Goal: Task Accomplishment & Management: Use online tool/utility

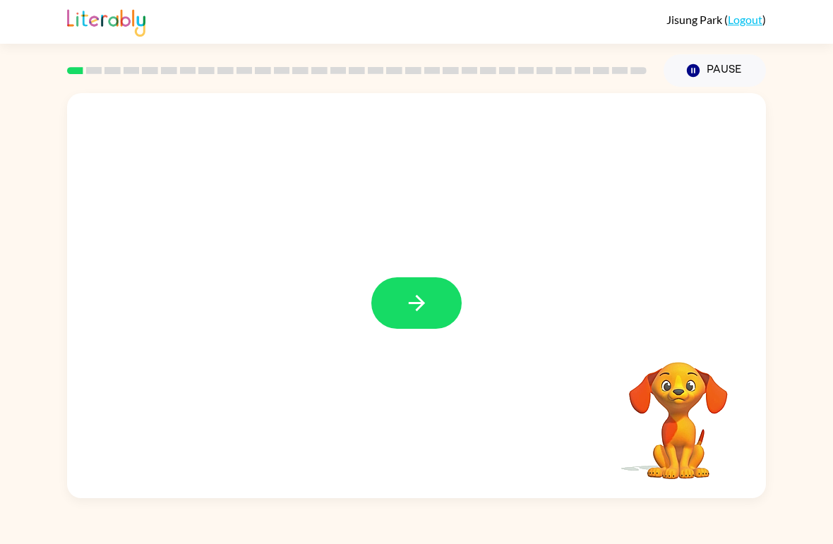
click at [414, 282] on button "button" at bounding box center [416, 303] width 90 height 52
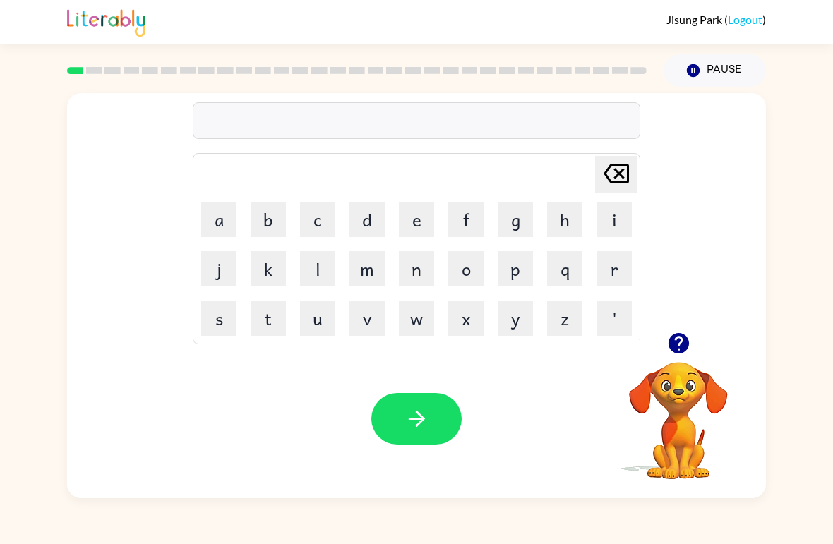
click at [678, 344] on icon "button" at bounding box center [678, 343] width 20 height 20
click at [204, 310] on button "s" at bounding box center [218, 318] width 35 height 35
click at [429, 234] on button "e" at bounding box center [416, 219] width 35 height 35
click at [215, 309] on button "s" at bounding box center [218, 318] width 35 height 35
click at [418, 416] on icon "button" at bounding box center [416, 419] width 25 height 25
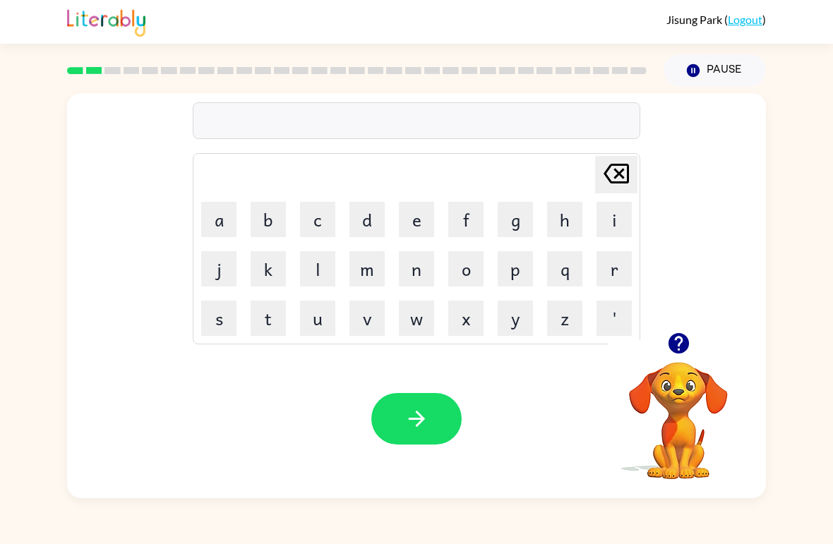
click at [678, 334] on icon "button" at bounding box center [678, 343] width 20 height 20
click at [214, 228] on button "a" at bounding box center [218, 219] width 35 height 35
click at [531, 269] on button "p" at bounding box center [515, 268] width 35 height 35
click at [212, 216] on button "a" at bounding box center [218, 219] width 35 height 35
click at [621, 174] on icon "Delete Delete last character input" at bounding box center [616, 174] width 34 height 34
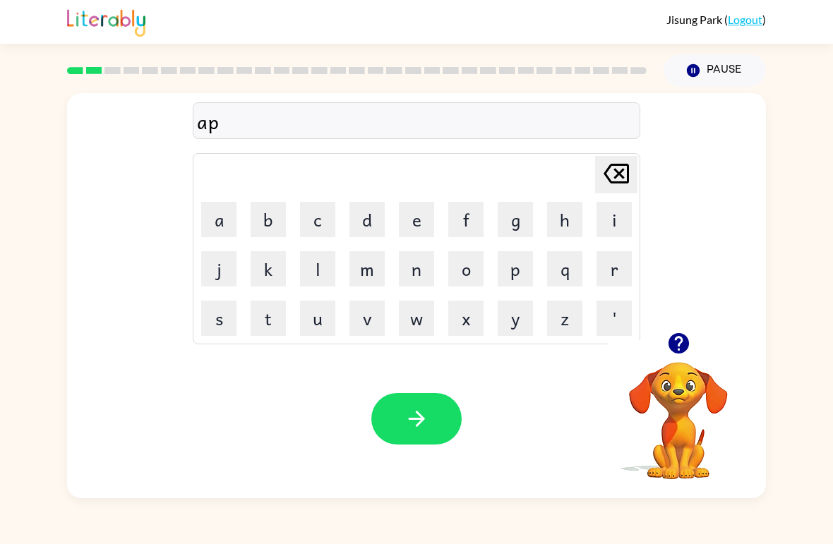
click at [419, 219] on button "e" at bounding box center [416, 219] width 35 height 35
click at [218, 222] on button "a" at bounding box center [218, 219] width 35 height 35
click at [613, 272] on button "r" at bounding box center [613, 268] width 35 height 35
click at [437, 421] on button "button" at bounding box center [416, 419] width 90 height 52
click at [351, 204] on button "d" at bounding box center [366, 219] width 35 height 35
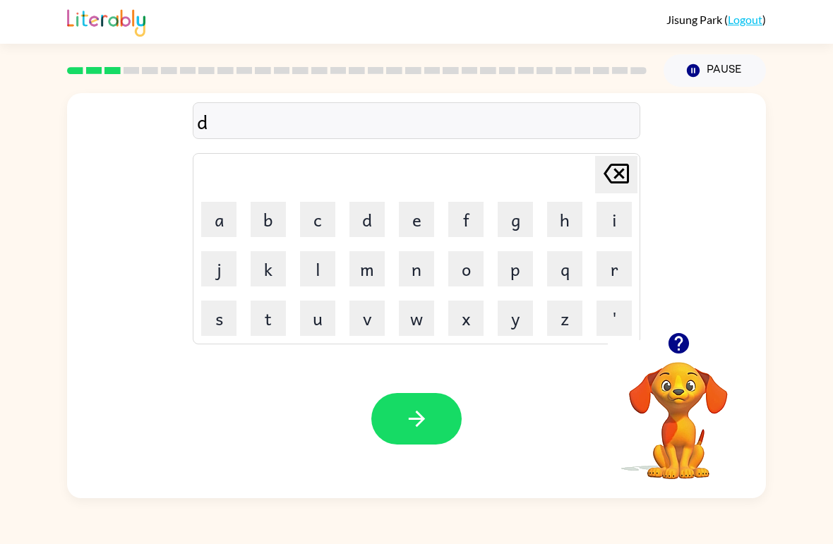
click at [614, 213] on button "i" at bounding box center [613, 219] width 35 height 35
click at [620, 275] on button "r" at bounding box center [613, 268] width 35 height 35
click at [205, 212] on button "a" at bounding box center [218, 219] width 35 height 35
click at [321, 257] on button "l" at bounding box center [317, 268] width 35 height 35
click at [612, 263] on button "r" at bounding box center [613, 268] width 35 height 35
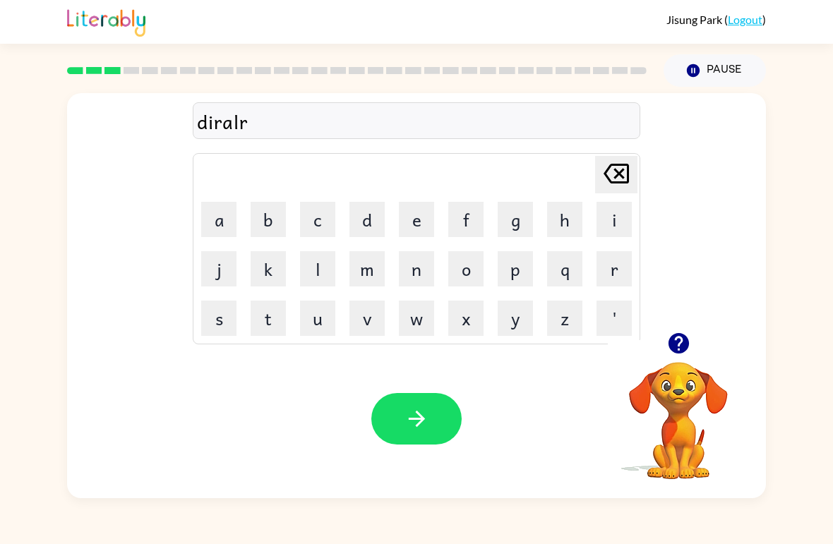
click at [426, 214] on button "e" at bounding box center [416, 219] width 35 height 35
click at [617, 215] on button "i" at bounding box center [613, 219] width 35 height 35
click at [308, 260] on button "l" at bounding box center [317, 268] width 35 height 35
click at [419, 414] on icon "button" at bounding box center [416, 419] width 25 height 25
click at [215, 230] on button "a" at bounding box center [218, 219] width 35 height 35
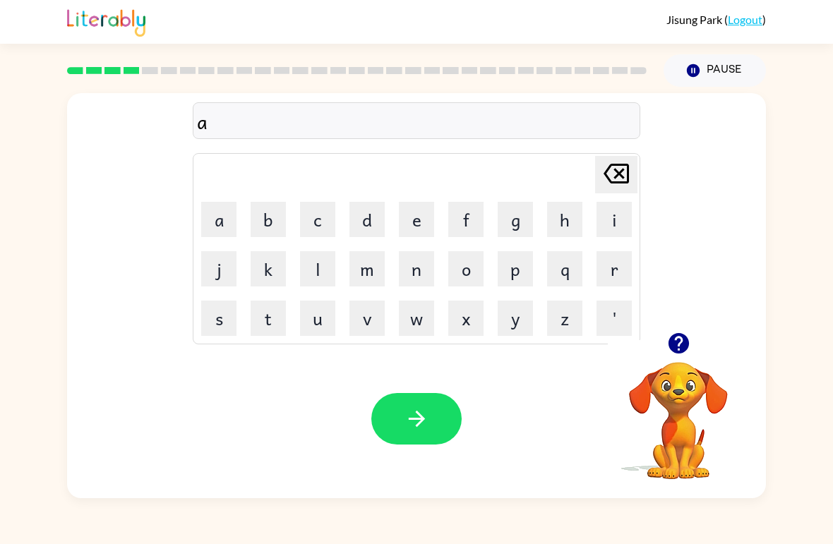
click at [611, 253] on button "r" at bounding box center [613, 268] width 35 height 35
click at [314, 265] on button "l" at bounding box center [317, 268] width 35 height 35
click at [419, 272] on button "n" at bounding box center [416, 268] width 35 height 35
click at [615, 219] on button "i" at bounding box center [613, 219] width 35 height 35
click at [416, 418] on icon "button" at bounding box center [416, 419] width 25 height 25
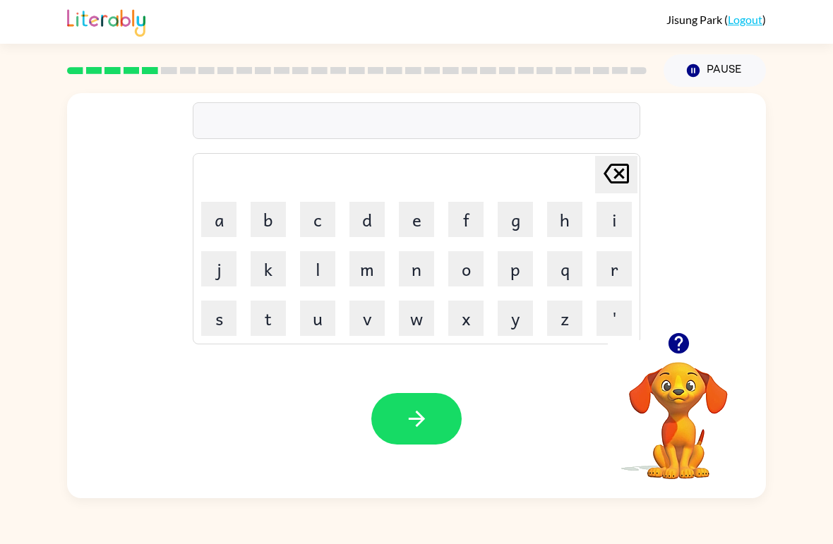
click at [365, 226] on button "d" at bounding box center [366, 219] width 35 height 35
click at [267, 270] on button "k" at bounding box center [268, 268] width 35 height 35
click at [360, 223] on button "d" at bounding box center [366, 219] width 35 height 35
click at [307, 308] on button "u" at bounding box center [317, 318] width 35 height 35
click at [702, 50] on div "Pause Pause" at bounding box center [714, 70] width 119 height 49
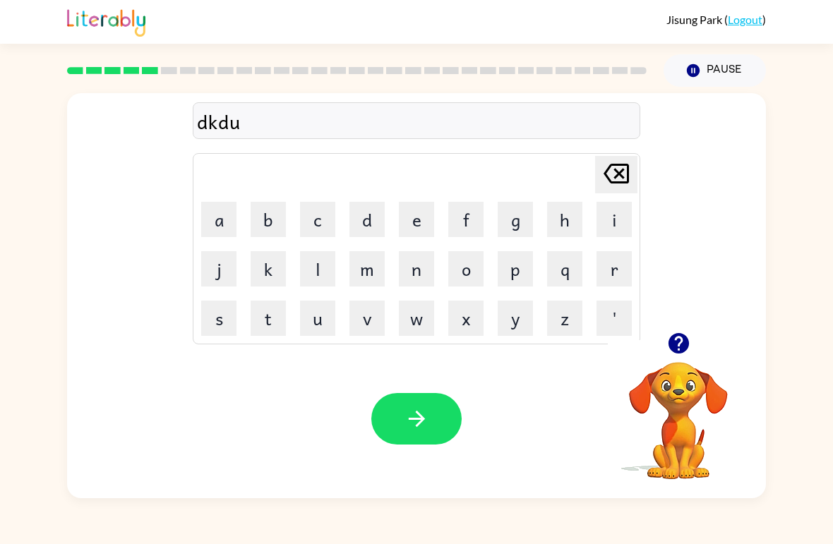
click at [255, 261] on button "k" at bounding box center [268, 268] width 35 height 35
click at [620, 217] on button "i" at bounding box center [613, 219] width 35 height 35
click at [454, 425] on button "button" at bounding box center [416, 419] width 90 height 52
click at [820, 418] on div "Delete Delete last character input a b c d e f g h i j k l m n o p q r s t u v …" at bounding box center [416, 292] width 833 height 411
click at [275, 215] on button "b" at bounding box center [268, 219] width 35 height 35
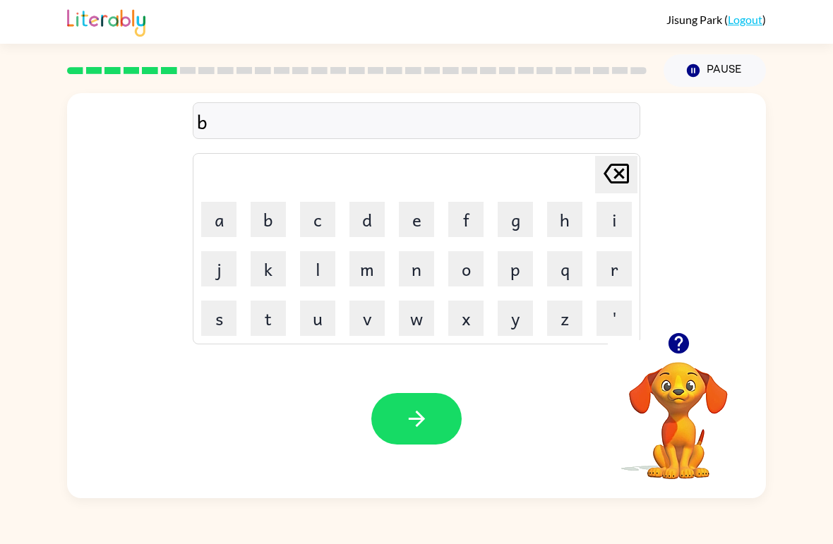
click at [420, 227] on button "e" at bounding box center [416, 219] width 35 height 35
click at [315, 215] on button "c" at bounding box center [317, 219] width 35 height 35
click at [431, 228] on button "e" at bounding box center [416, 219] width 35 height 35
click at [266, 313] on button "t" at bounding box center [268, 318] width 35 height 35
click at [479, 272] on button "o" at bounding box center [465, 268] width 35 height 35
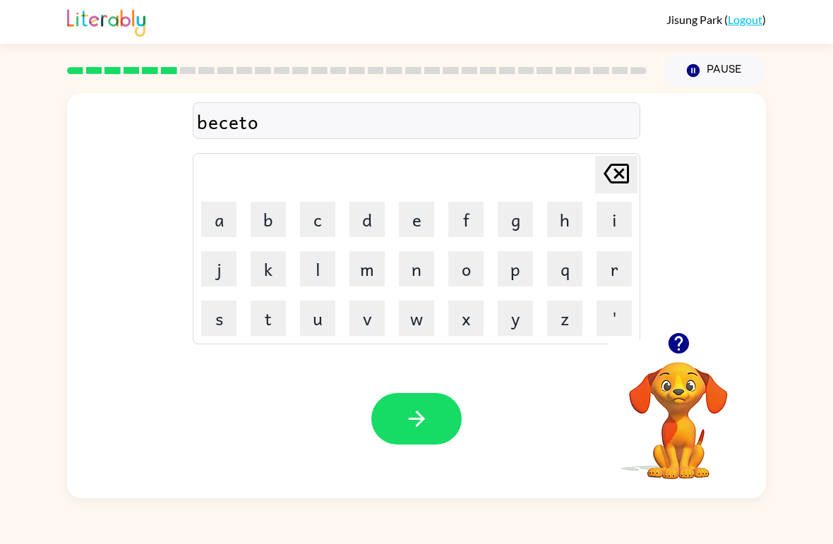
click at [685, 7] on div "Jisung Park ( Logout )" at bounding box center [416, 22] width 699 height 44
click at [426, 276] on button "n" at bounding box center [416, 268] width 35 height 35
click at [442, 411] on button "button" at bounding box center [416, 419] width 90 height 52
click at [663, 337] on button "button" at bounding box center [679, 343] width 36 height 36
click at [778, 13] on div "Jisung Park ( Logout )" at bounding box center [416, 22] width 833 height 44
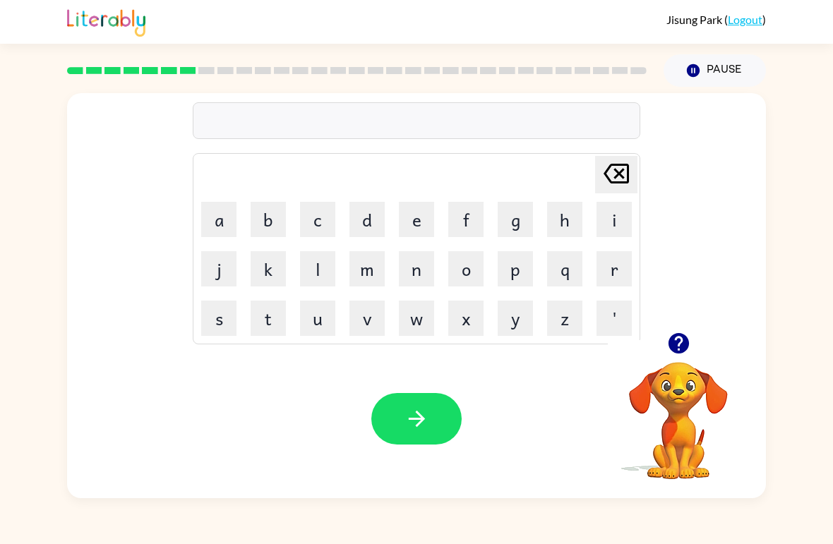
click at [518, 273] on button "p" at bounding box center [515, 268] width 35 height 35
click at [514, 230] on button "g" at bounding box center [515, 219] width 35 height 35
click at [619, 185] on icon "Delete Delete last character input" at bounding box center [616, 174] width 34 height 34
click at [475, 259] on button "o" at bounding box center [465, 268] width 35 height 35
click at [617, 278] on button "r" at bounding box center [613, 268] width 35 height 35
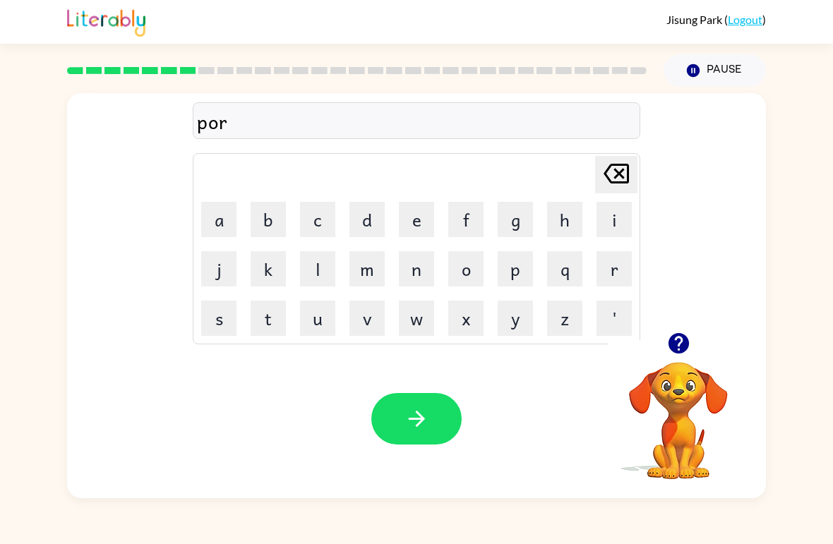
click at [431, 226] on button "e" at bounding box center [416, 219] width 35 height 35
click at [306, 263] on button "l" at bounding box center [317, 268] width 35 height 35
click at [461, 423] on button "button" at bounding box center [416, 419] width 90 height 52
click at [745, 80] on button "Pause Pause" at bounding box center [714, 70] width 102 height 32
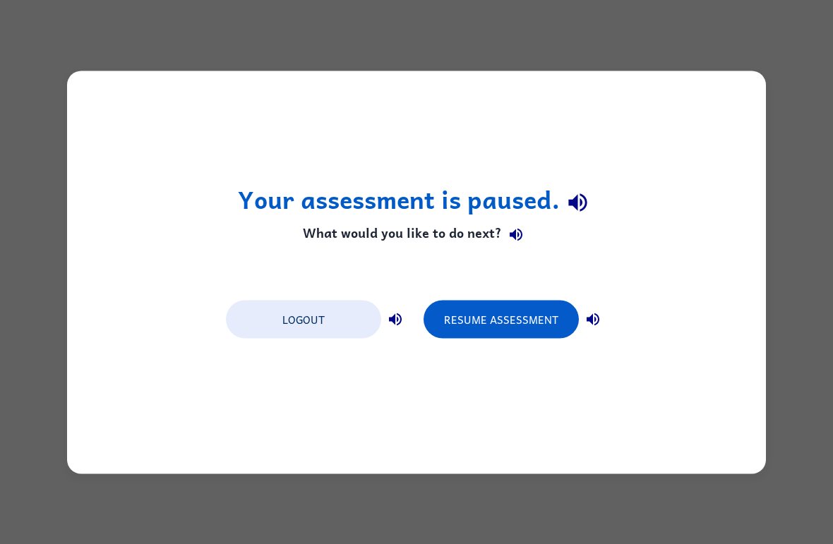
click at [797, 50] on div "Your assessment is paused. What would you like to do next? Logout Resume Assess…" at bounding box center [416, 272] width 833 height 544
click at [796, 51] on div "Your assessment is paused. What would you like to do next? Logout Resume Assess…" at bounding box center [416, 272] width 833 height 544
click at [283, 331] on button "Logout" at bounding box center [303, 319] width 155 height 38
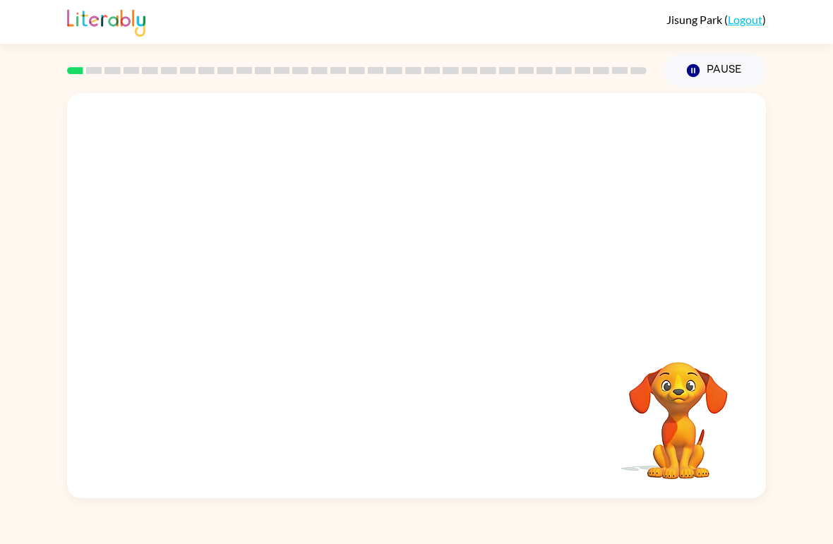
click at [453, 188] on video "Your browser must support playing .mp4 files to use Literably. Please try using…" at bounding box center [416, 212] width 699 height 239
click at [385, 308] on button "button" at bounding box center [416, 303] width 90 height 52
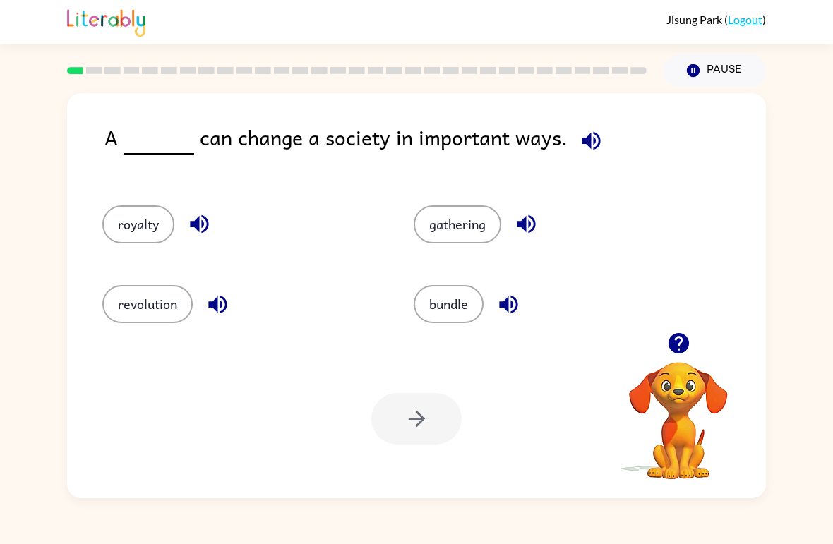
click at [434, 277] on div "bundle" at bounding box center [542, 298] width 311 height 80
click at [452, 310] on button "bundle" at bounding box center [449, 304] width 70 height 38
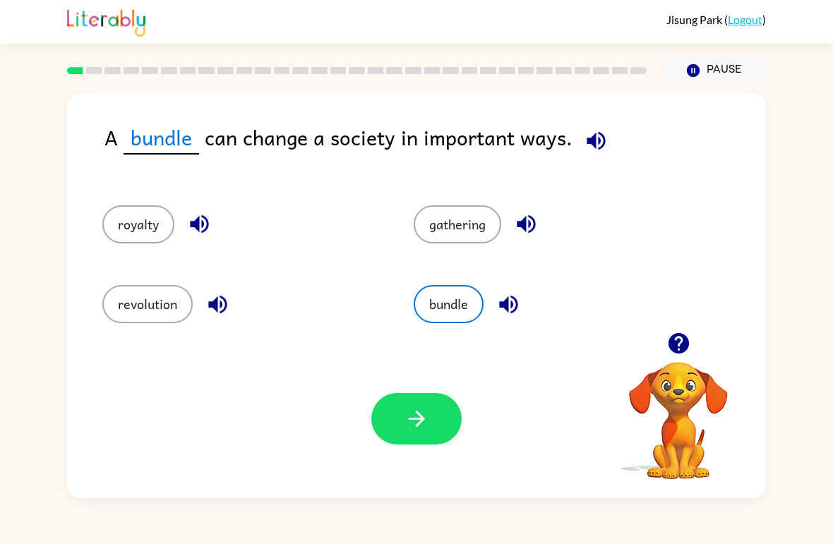
click at [455, 299] on button "bundle" at bounding box center [449, 304] width 70 height 38
click at [423, 421] on icon "button" at bounding box center [416, 419] width 16 height 16
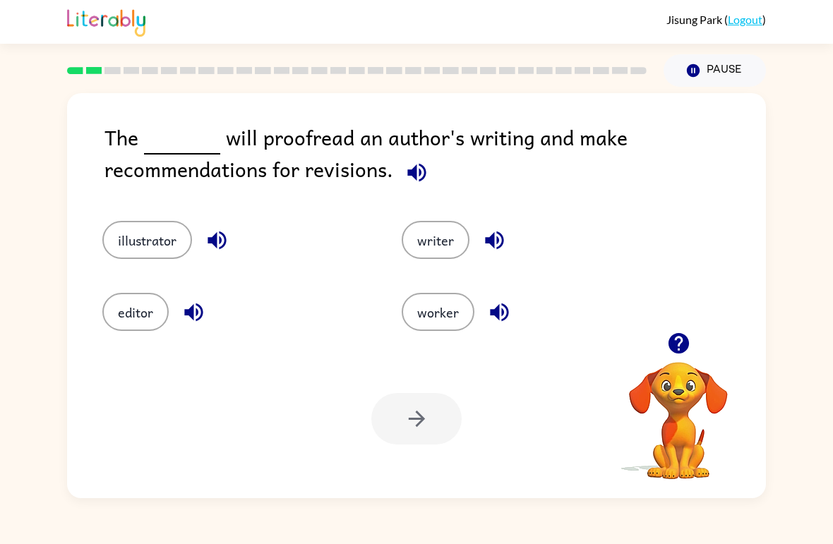
click at [440, 312] on button "worker" at bounding box center [438, 312] width 73 height 38
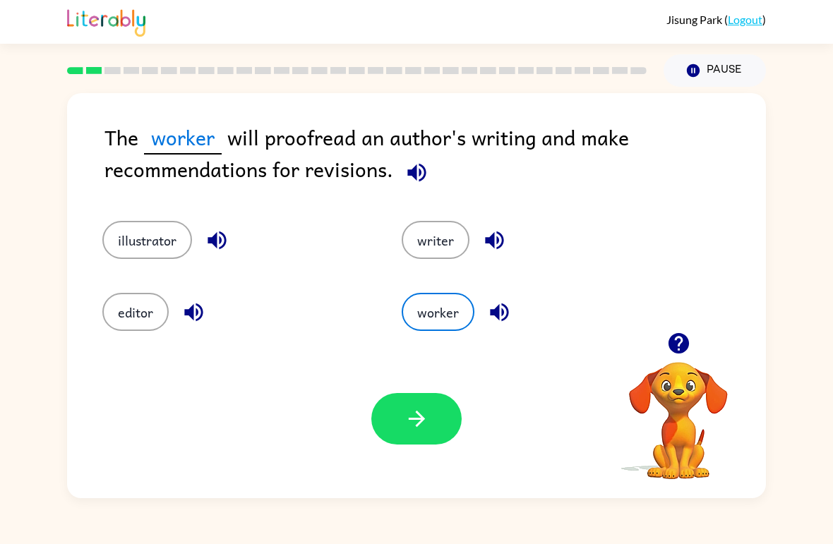
click at [452, 436] on button "button" at bounding box center [416, 419] width 90 height 52
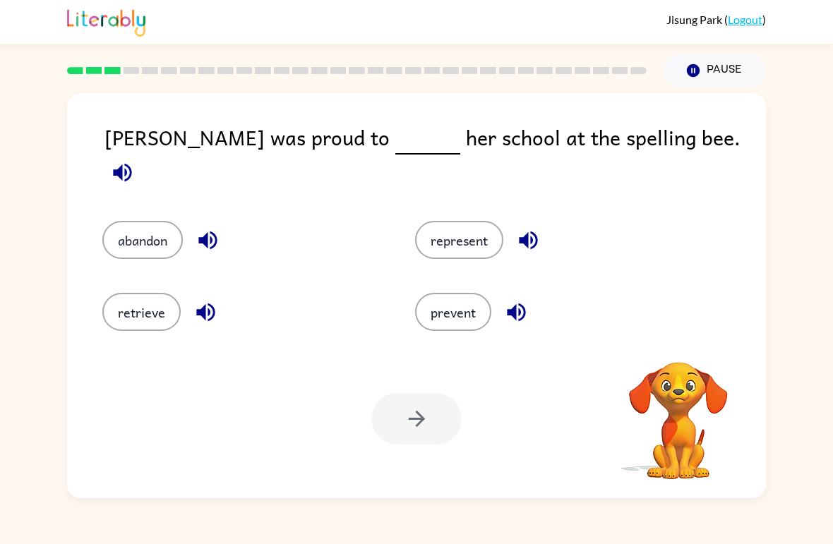
click at [114, 221] on button "abandon" at bounding box center [142, 240] width 80 height 38
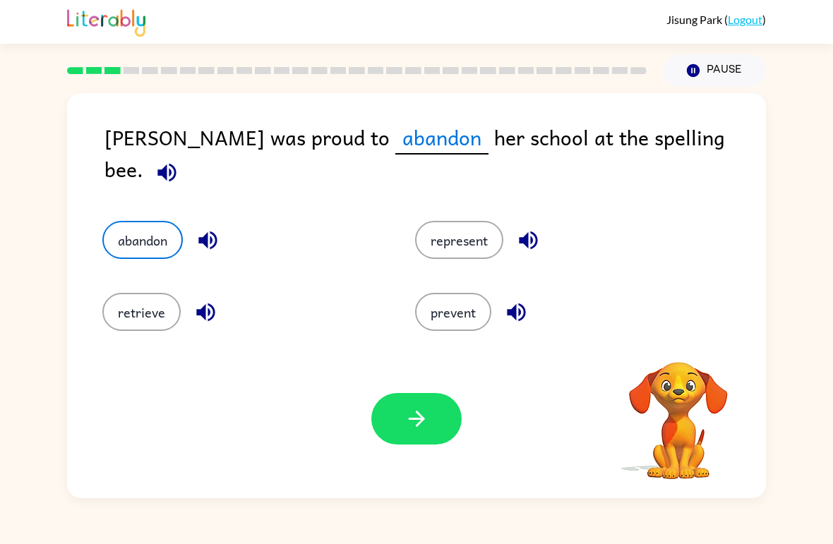
click at [394, 416] on button "button" at bounding box center [416, 419] width 90 height 52
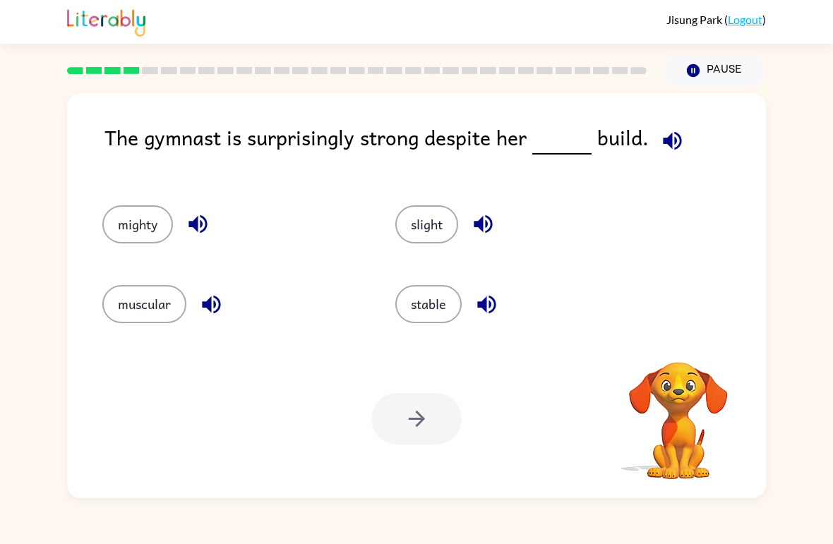
click at [433, 239] on button "slight" at bounding box center [426, 224] width 63 height 38
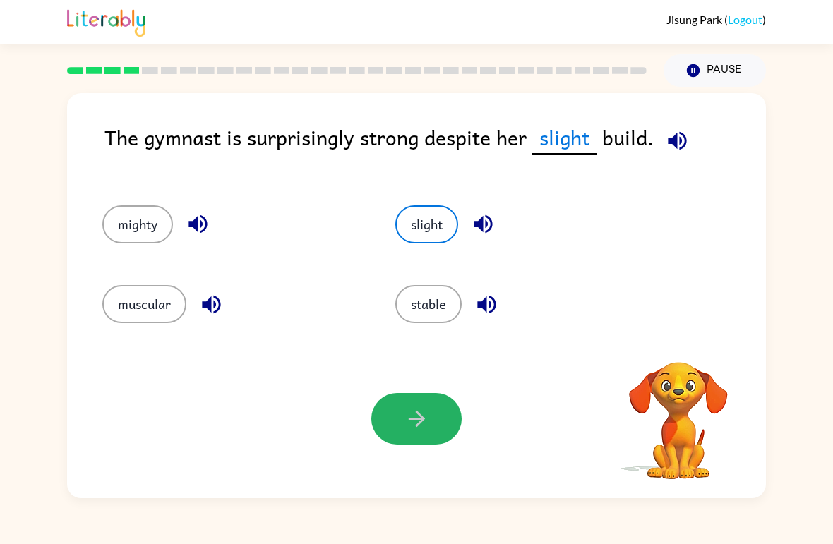
click at [425, 397] on button "button" at bounding box center [416, 419] width 90 height 52
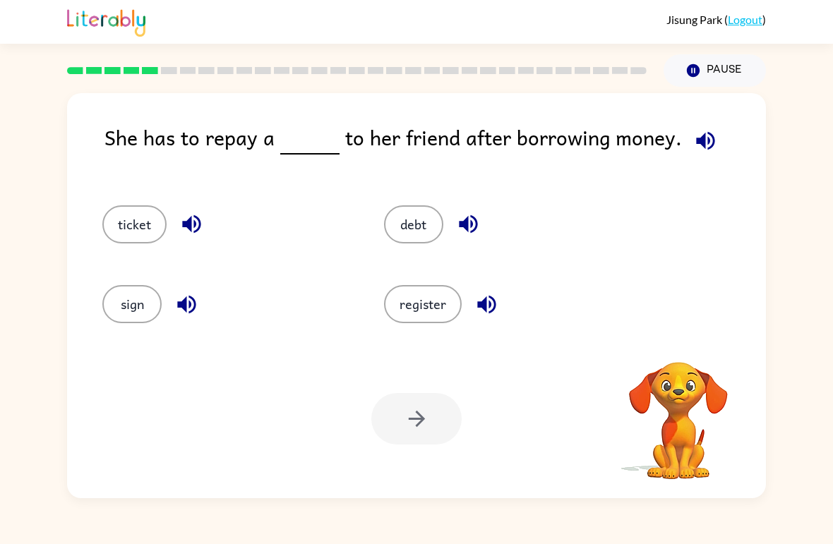
click at [425, 303] on button "register" at bounding box center [423, 304] width 78 height 38
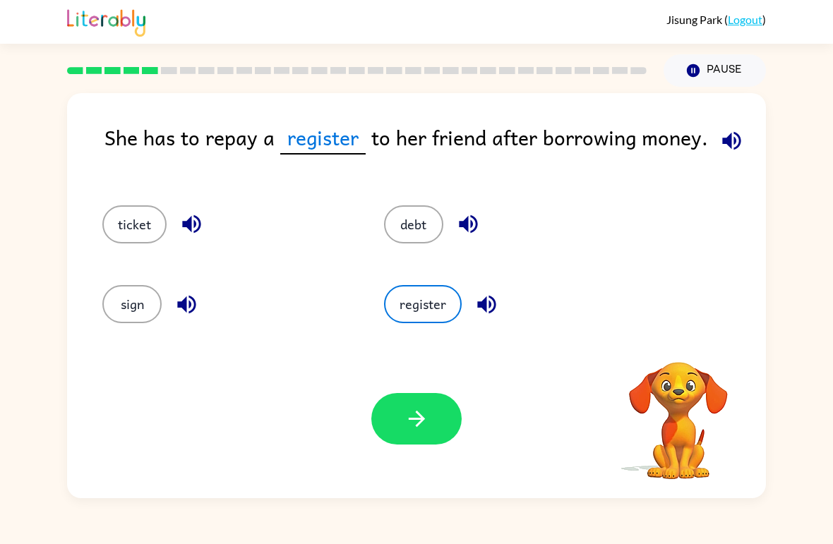
click at [435, 421] on button "button" at bounding box center [416, 419] width 90 height 52
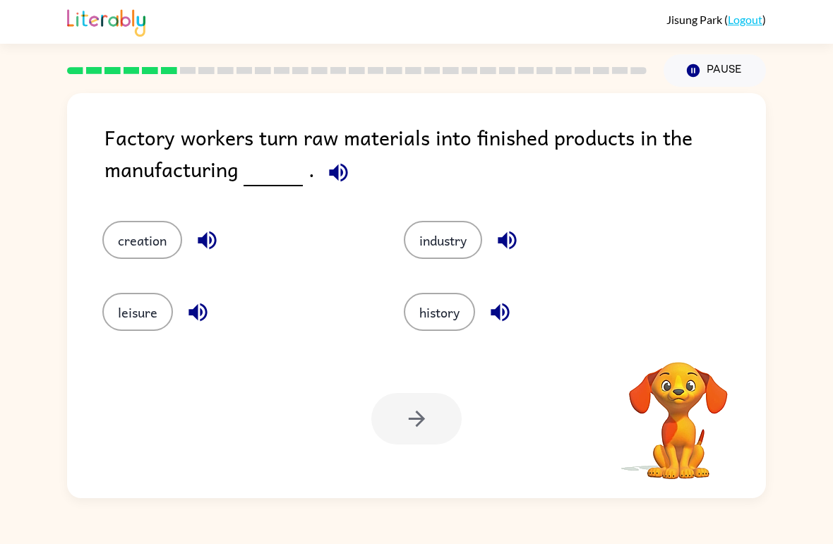
click at [144, 234] on button "creation" at bounding box center [142, 240] width 80 height 38
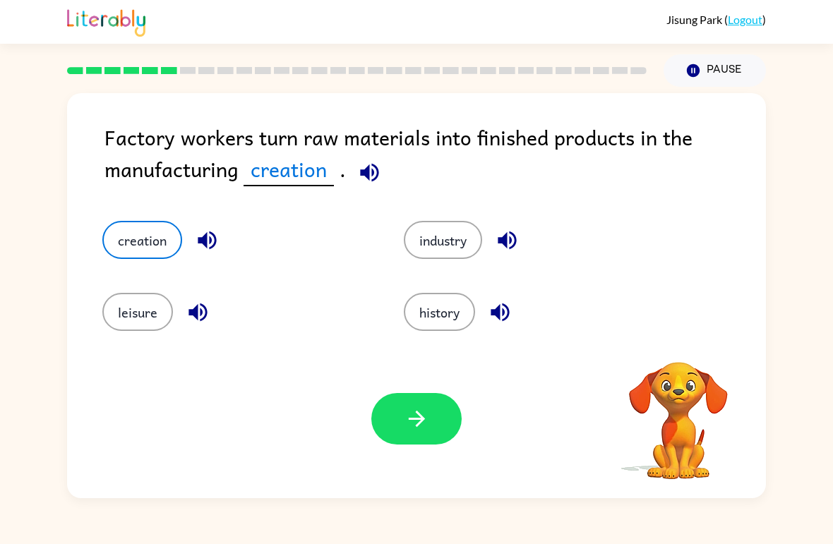
click at [437, 407] on button "button" at bounding box center [416, 419] width 90 height 52
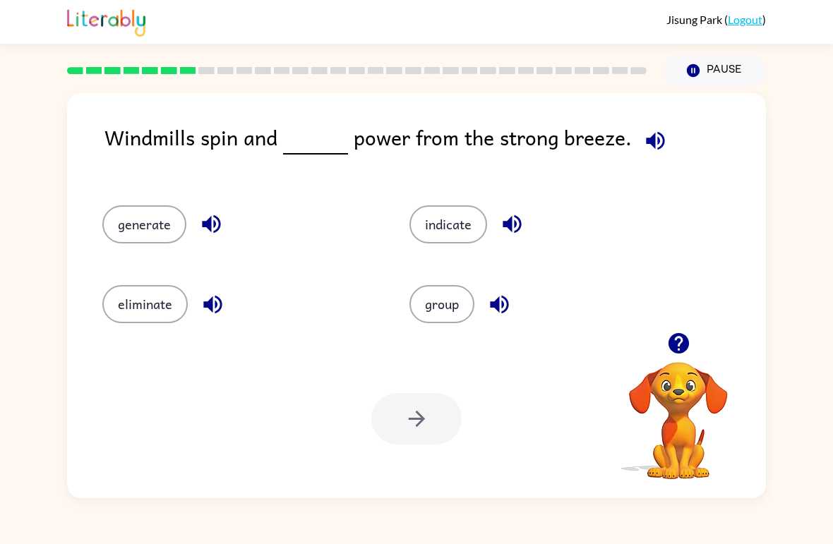
click at [447, 313] on button "group" at bounding box center [441, 304] width 65 height 38
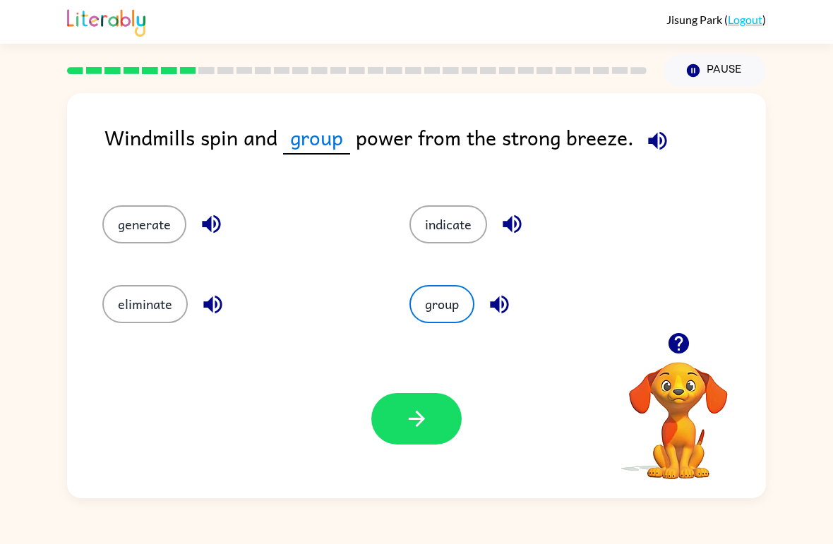
click at [428, 407] on icon "button" at bounding box center [416, 419] width 25 height 25
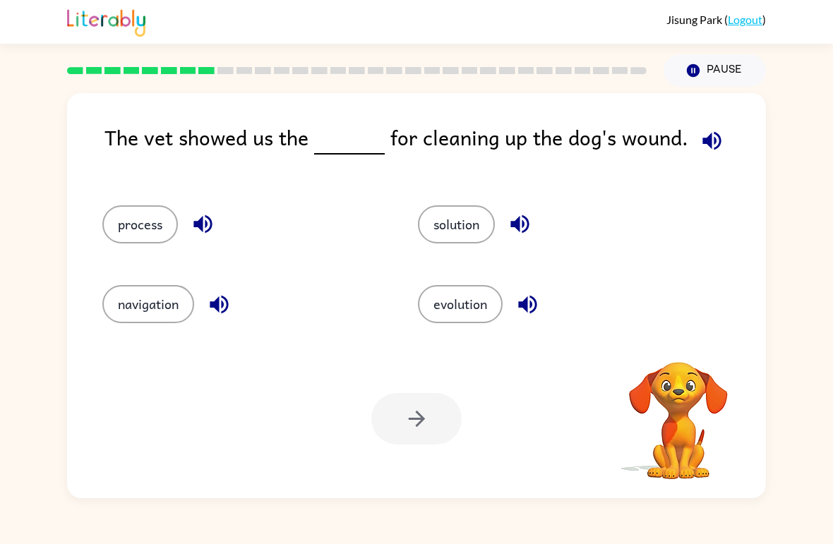
click at [124, 229] on button "process" at bounding box center [140, 224] width 76 height 38
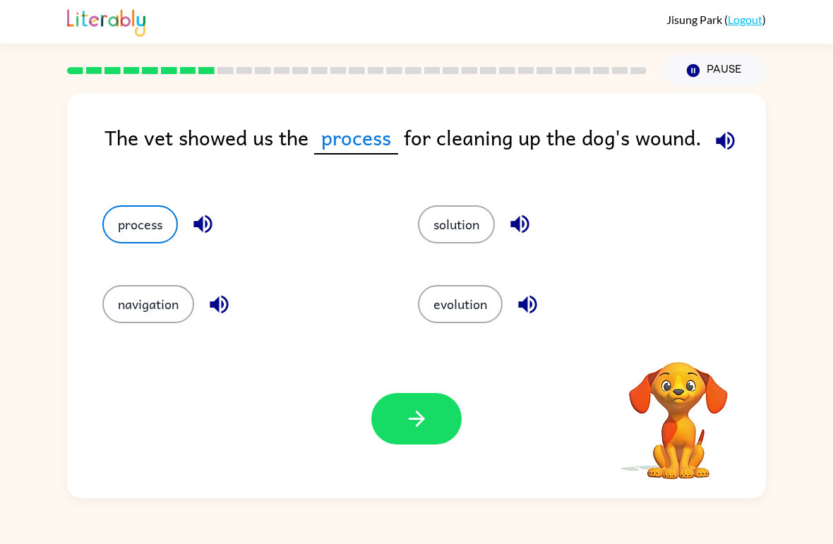
click at [392, 416] on button "button" at bounding box center [416, 419] width 90 height 52
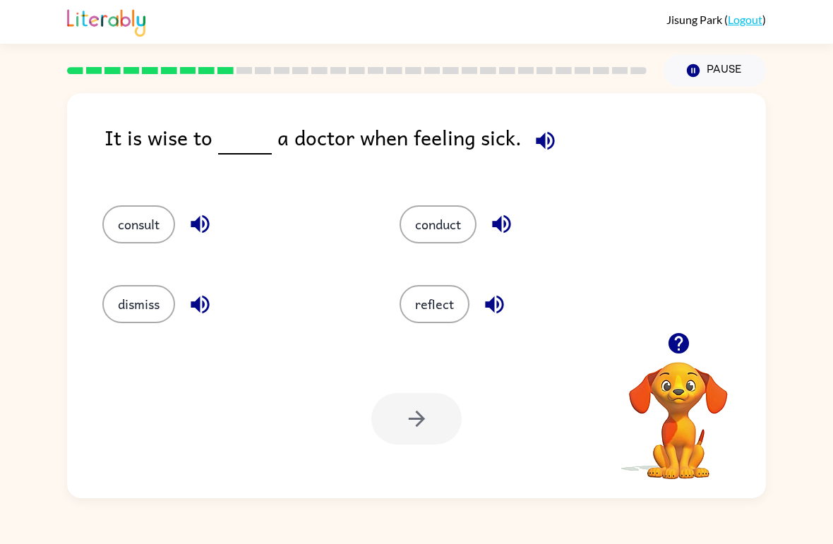
click at [457, 311] on button "reflect" at bounding box center [434, 304] width 70 height 38
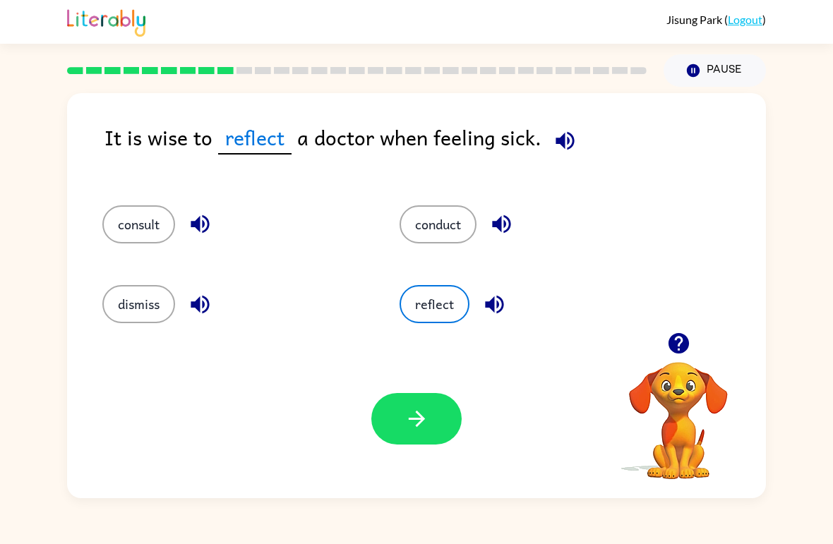
click at [396, 426] on button "button" at bounding box center [416, 419] width 90 height 52
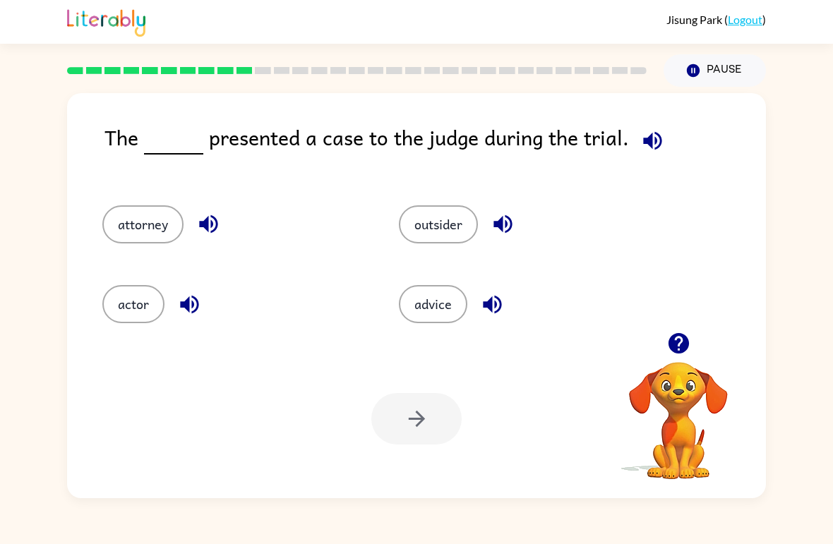
click at [117, 299] on button "actor" at bounding box center [133, 304] width 62 height 38
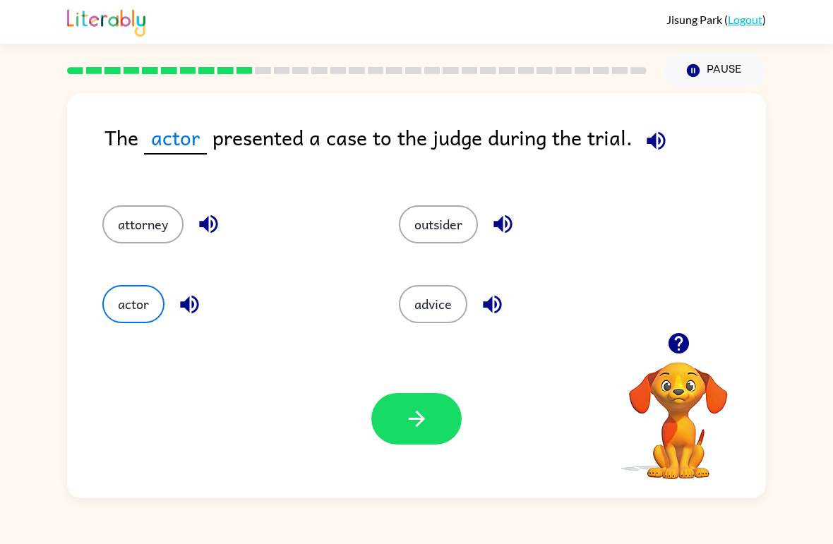
click at [412, 395] on button "button" at bounding box center [416, 419] width 90 height 52
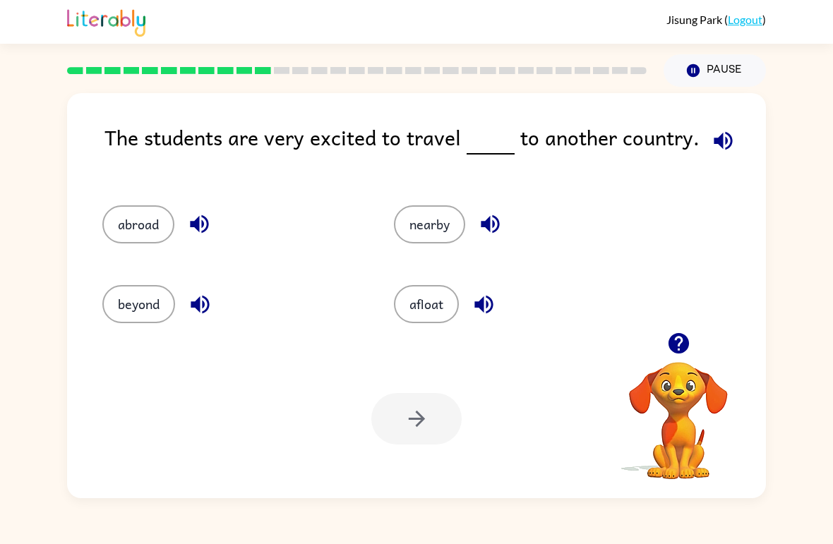
click at [433, 301] on button "afloat" at bounding box center [426, 304] width 65 height 38
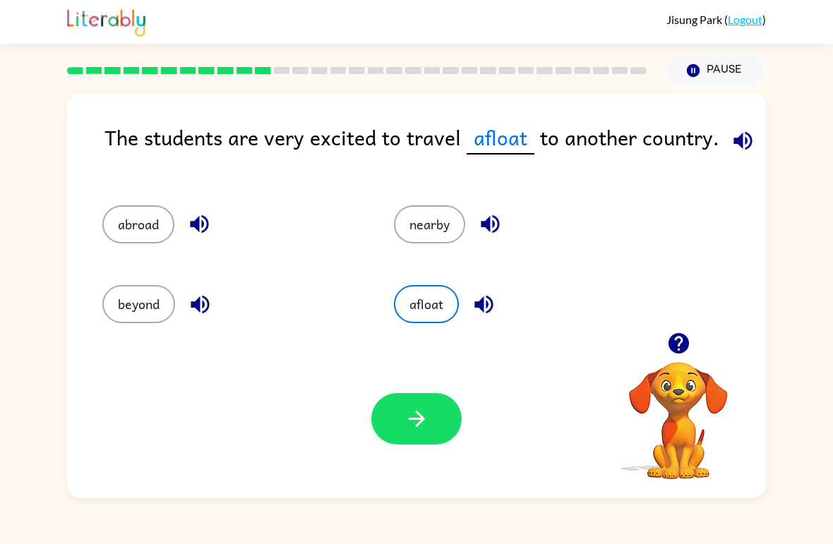
click at [402, 396] on button "button" at bounding box center [416, 419] width 90 height 52
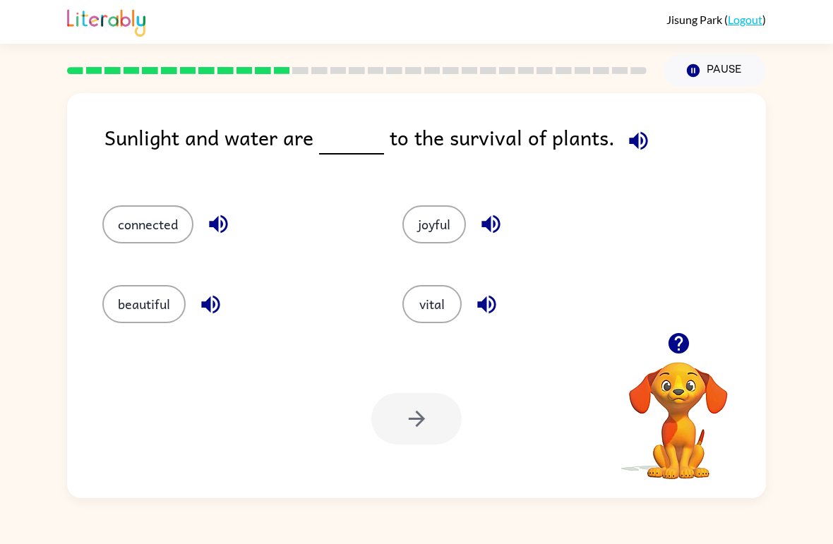
click at [433, 312] on button "vital" at bounding box center [431, 304] width 59 height 38
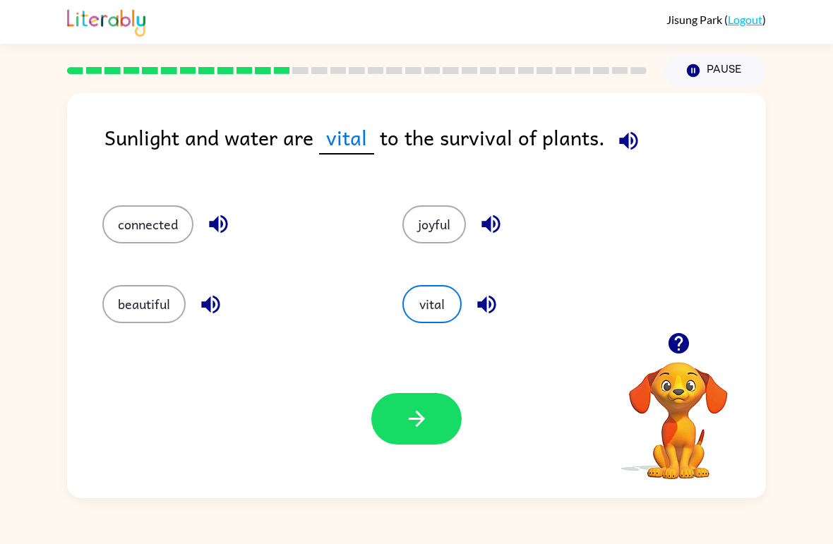
click at [419, 433] on button "button" at bounding box center [416, 419] width 90 height 52
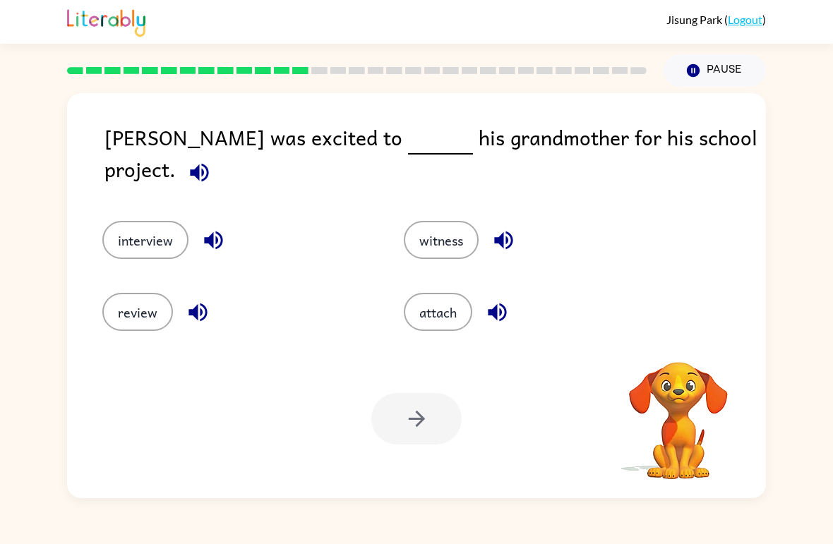
click at [126, 316] on button "review" at bounding box center [137, 312] width 71 height 38
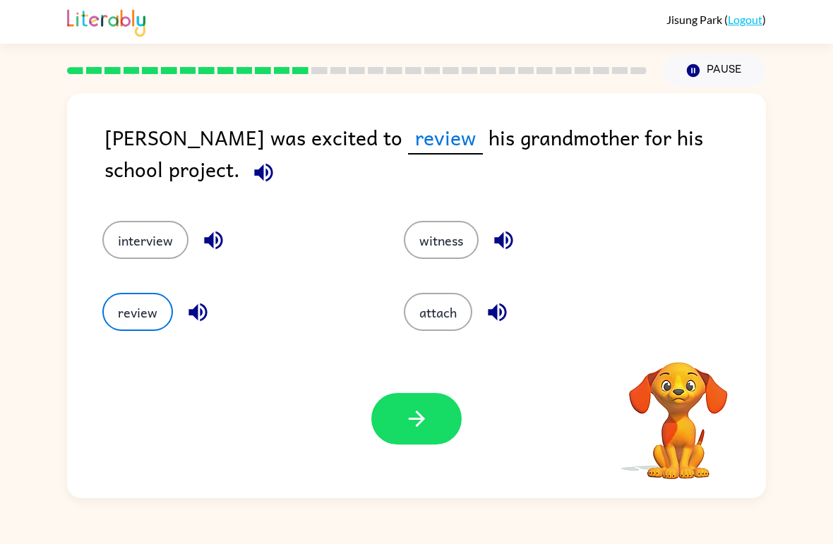
click at [397, 440] on button "button" at bounding box center [416, 419] width 90 height 52
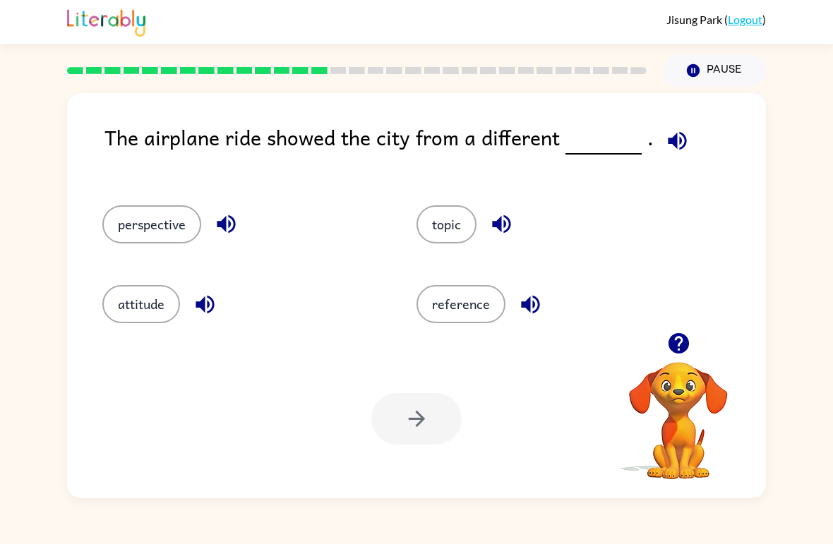
click at [138, 311] on button "attitude" at bounding box center [141, 304] width 78 height 38
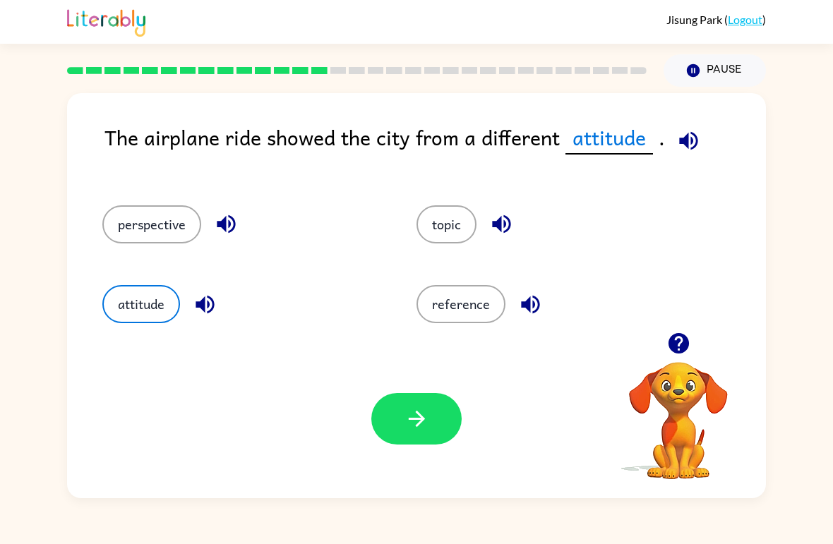
click at [426, 421] on icon "button" at bounding box center [416, 419] width 25 height 25
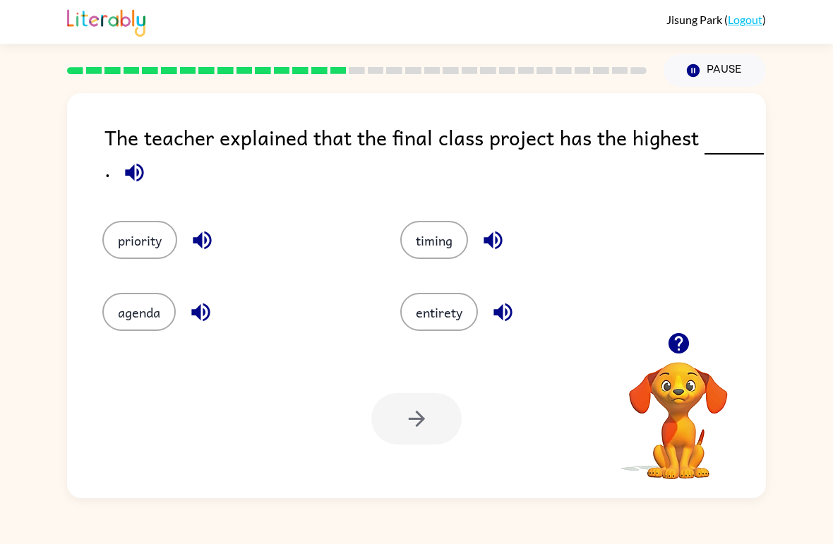
click at [445, 244] on button "timing" at bounding box center [434, 240] width 68 height 38
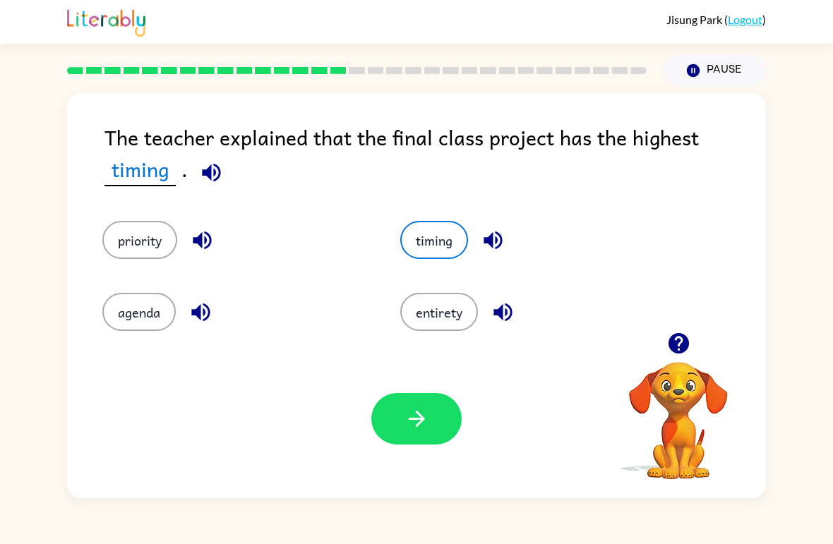
click at [402, 443] on button "button" at bounding box center [416, 419] width 90 height 52
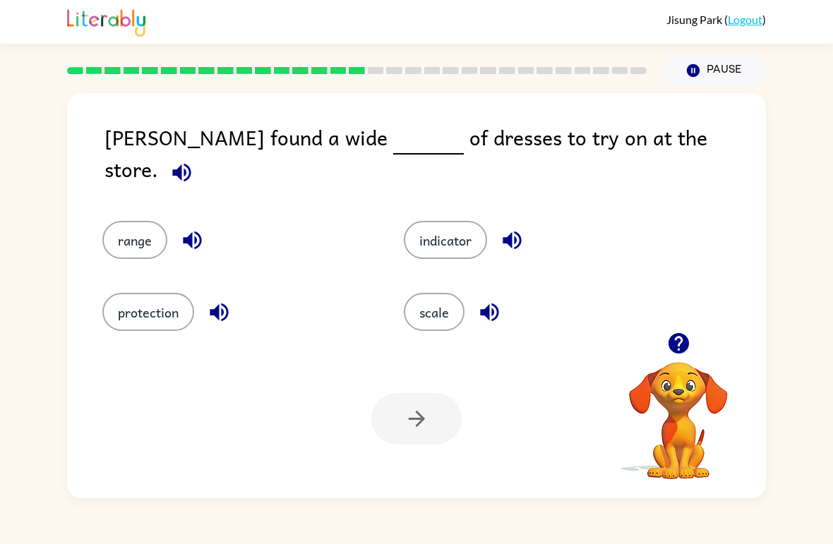
click at [143, 221] on button "range" at bounding box center [134, 240] width 65 height 38
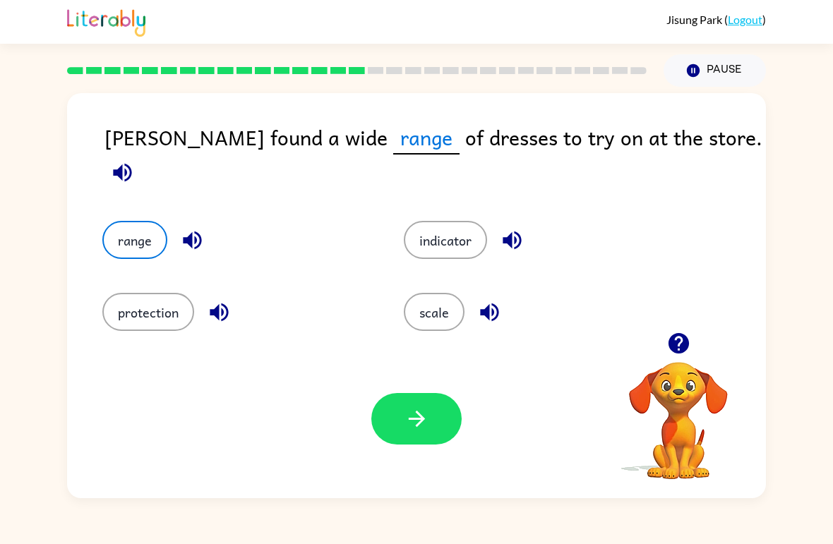
click at [401, 411] on button "button" at bounding box center [416, 419] width 90 height 52
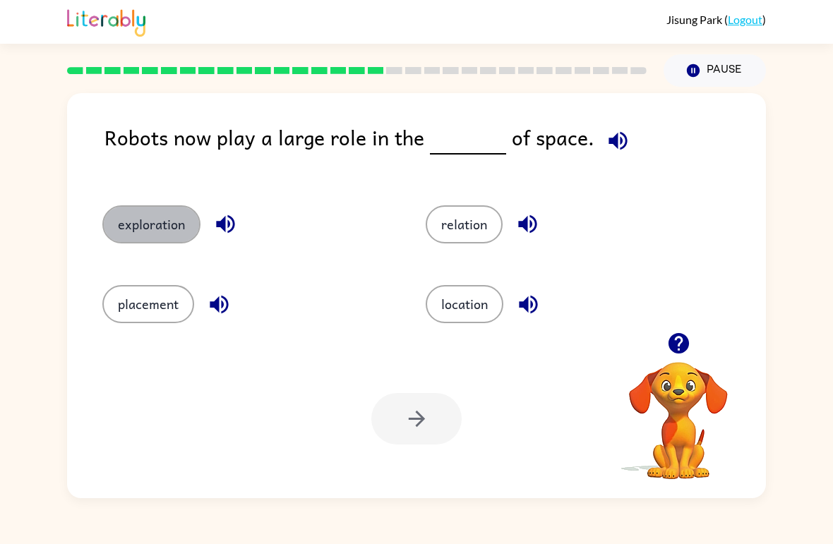
click at [153, 231] on button "exploration" at bounding box center [151, 224] width 98 height 38
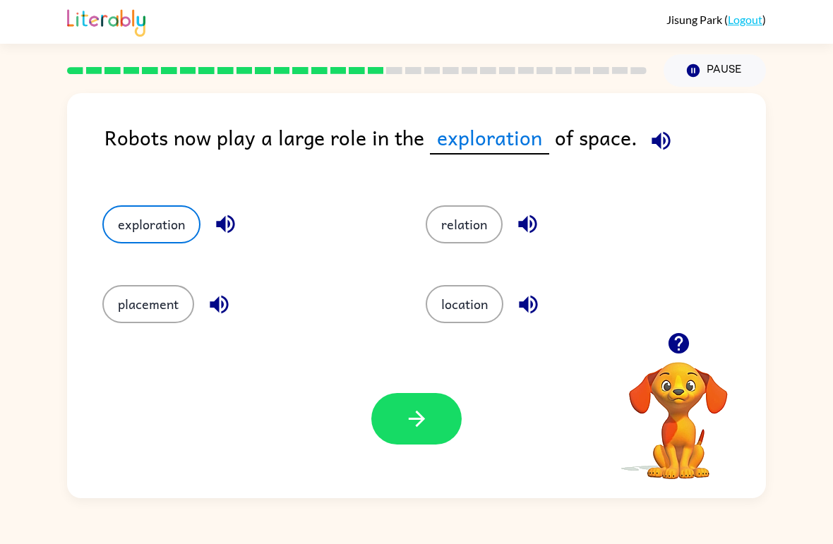
click at [435, 426] on button "button" at bounding box center [416, 419] width 90 height 52
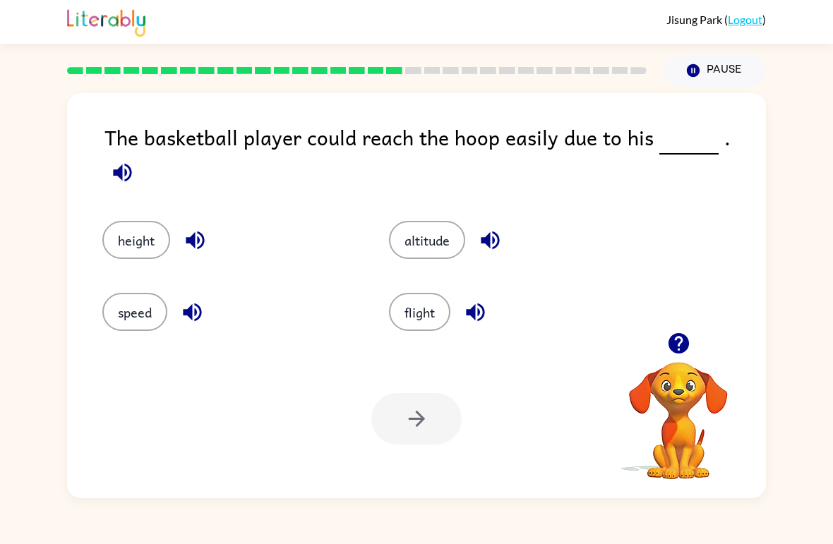
click at [130, 305] on button "speed" at bounding box center [134, 312] width 65 height 38
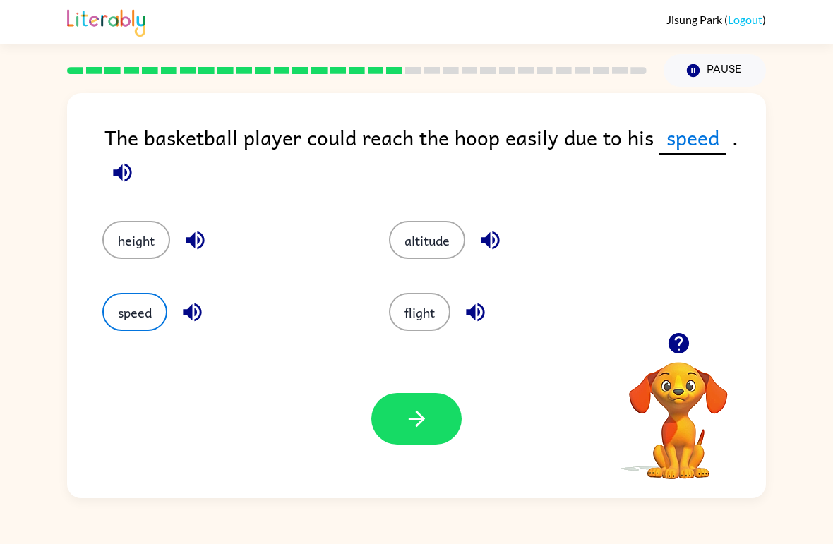
click at [447, 416] on button "button" at bounding box center [416, 419] width 90 height 52
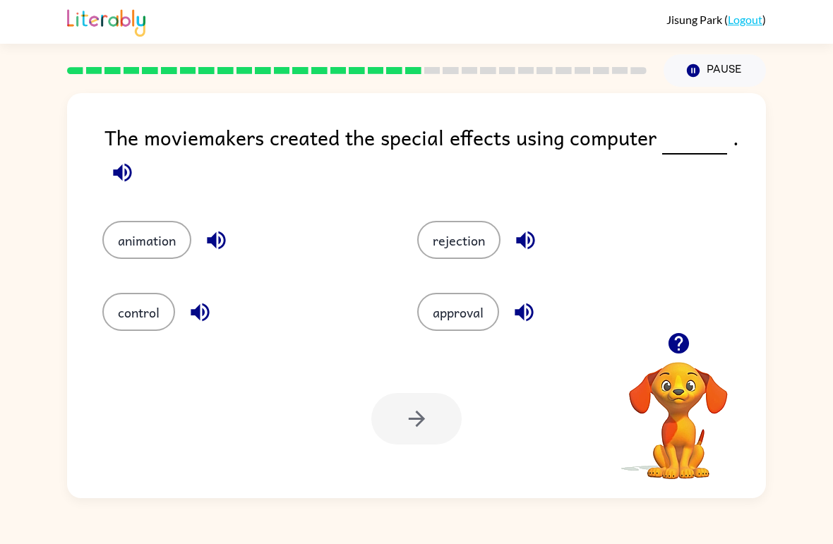
click at [122, 325] on button "control" at bounding box center [138, 312] width 73 height 38
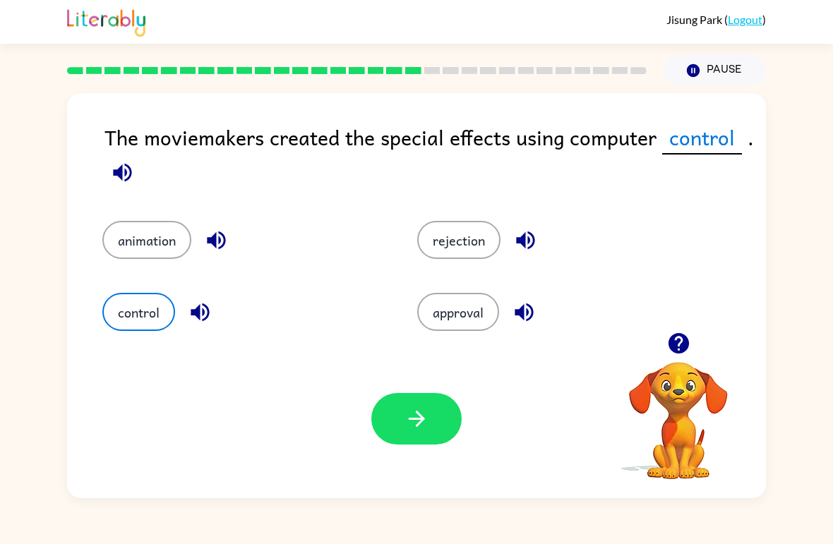
click at [122, 325] on button "control" at bounding box center [138, 312] width 73 height 38
click at [424, 405] on button "button" at bounding box center [416, 419] width 90 height 52
click at [423, 404] on div at bounding box center [416, 419] width 90 height 52
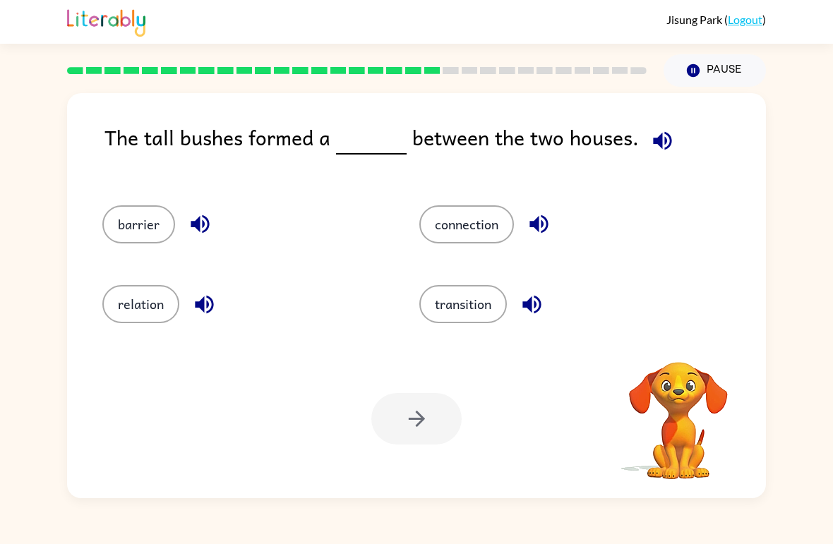
click at [102, 308] on button "relation" at bounding box center [140, 304] width 77 height 38
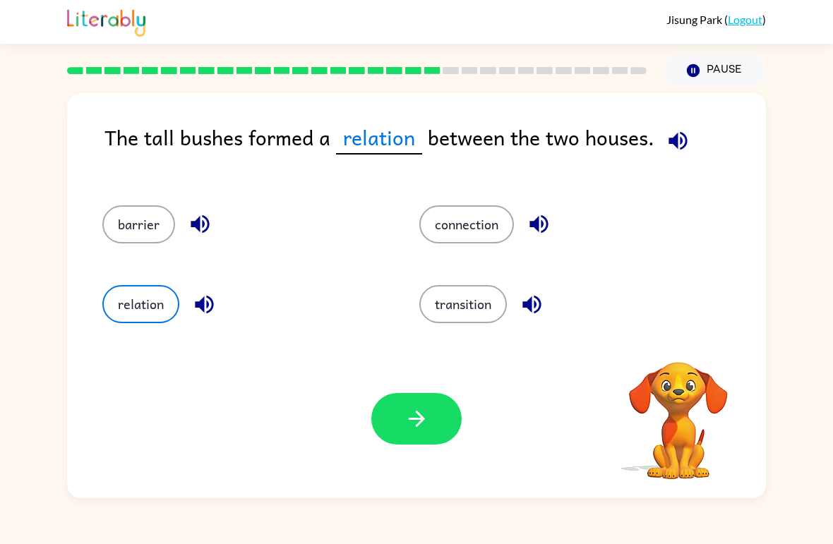
click at [186, 256] on div "barrier" at bounding box center [234, 219] width 317 height 80
click at [428, 434] on button "button" at bounding box center [416, 419] width 90 height 52
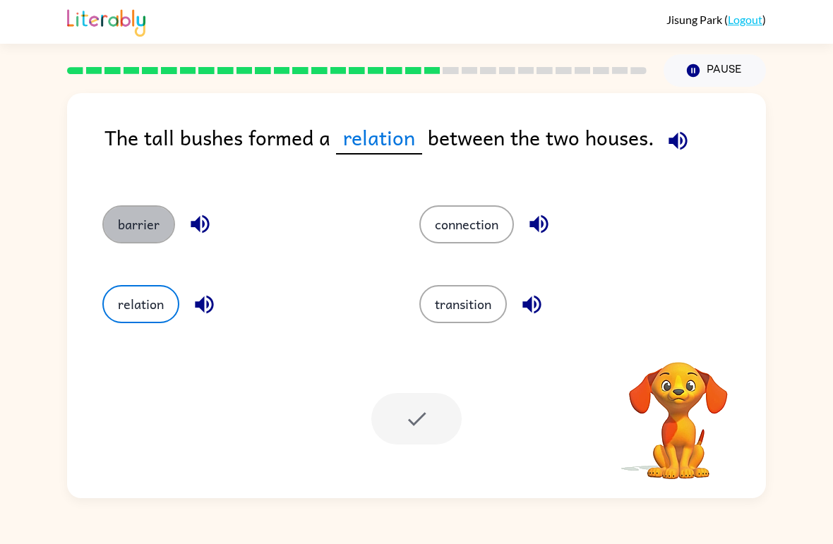
click at [128, 221] on button "barrier" at bounding box center [138, 224] width 73 height 38
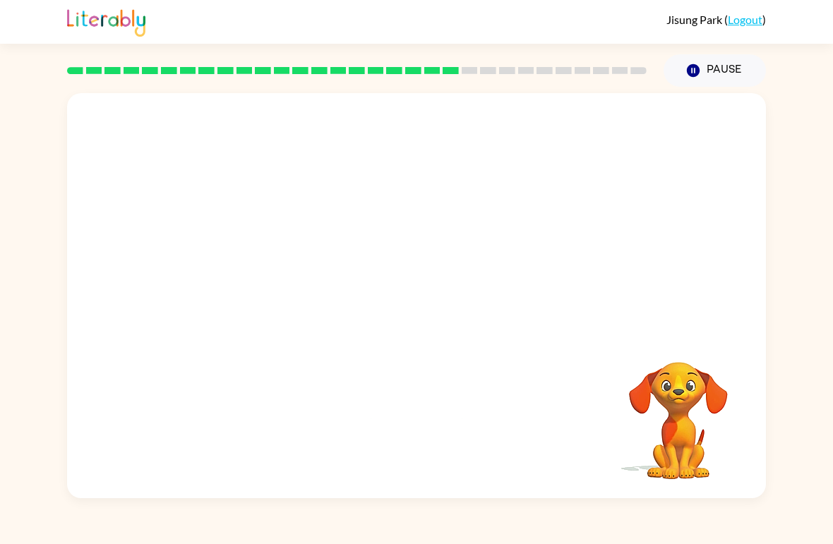
click at [127, 217] on div at bounding box center [416, 212] width 699 height 239
click at [440, 416] on div "Your browser must support playing .mp4 files to use Literably. Please try using…" at bounding box center [416, 295] width 699 height 405
click at [426, 310] on div at bounding box center [416, 303] width 90 height 52
click at [424, 303] on div at bounding box center [416, 303] width 90 height 52
click at [428, 305] on icon "button" at bounding box center [416, 303] width 25 height 25
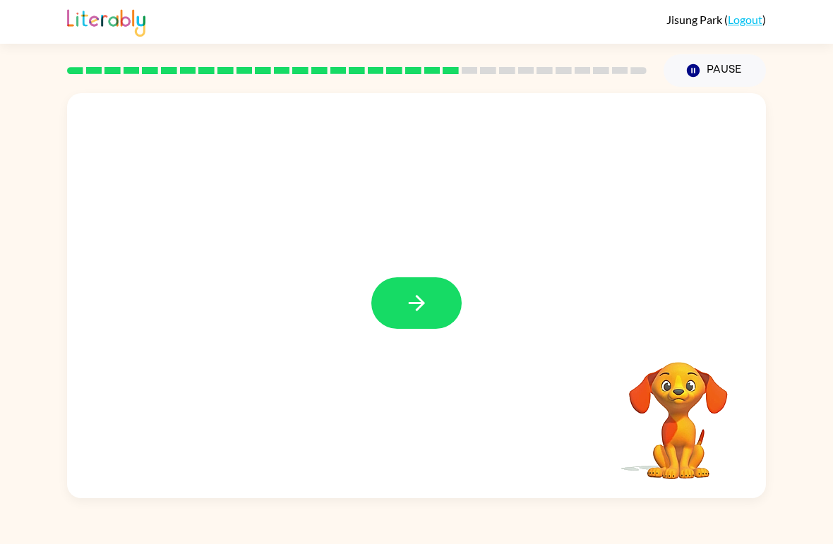
click at [427, 305] on div at bounding box center [416, 303] width 90 height 52
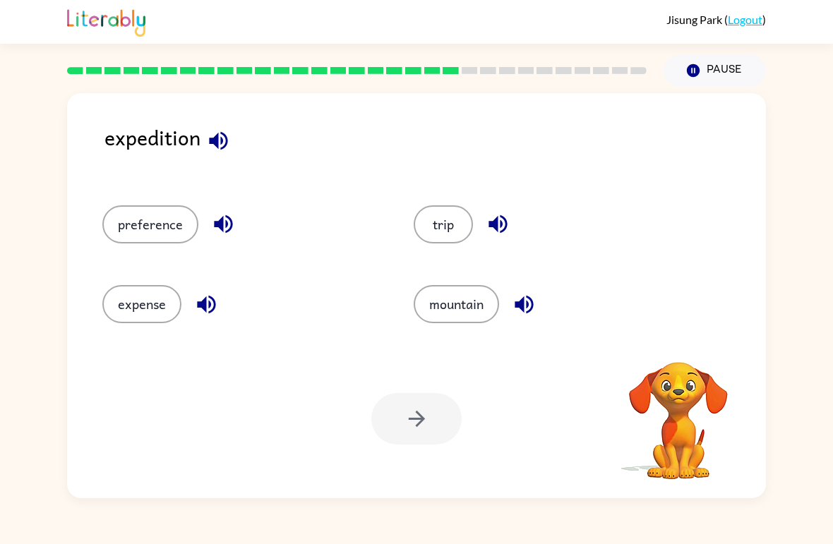
click at [426, 306] on button "mountain" at bounding box center [456, 304] width 85 height 38
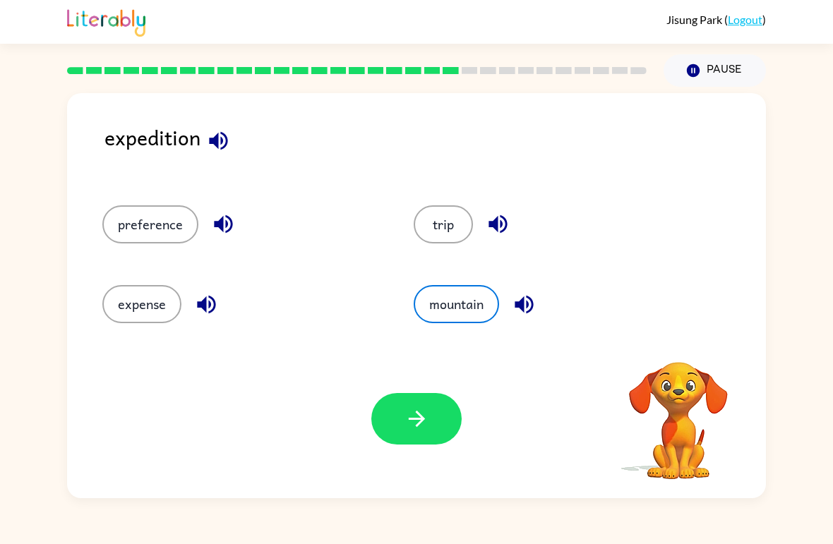
click at [453, 217] on button "trip" at bounding box center [443, 224] width 59 height 38
click at [172, 215] on button "preference" at bounding box center [150, 224] width 96 height 38
click at [179, 301] on button "expense" at bounding box center [141, 304] width 79 height 38
click at [414, 452] on div "Your browser must support playing .mp4 files to use Literably. Please try using…" at bounding box center [416, 418] width 699 height 159
click at [421, 430] on icon "button" at bounding box center [416, 419] width 25 height 25
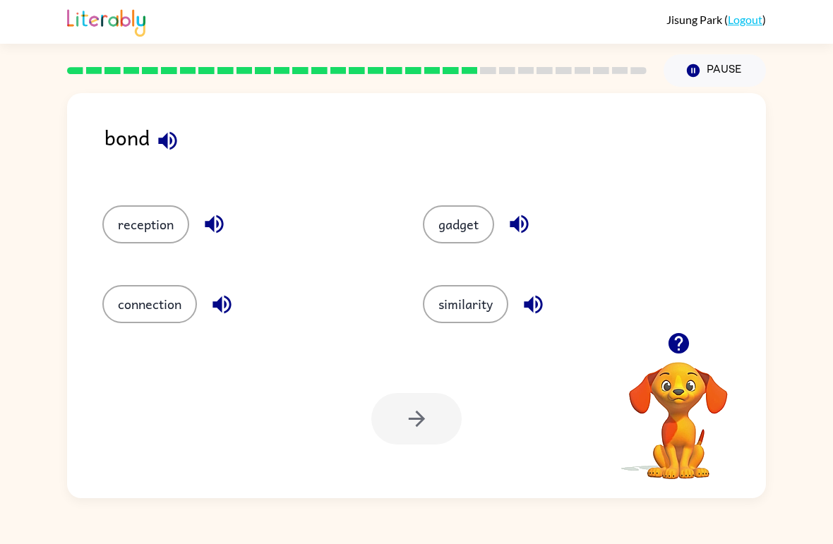
click at [131, 310] on button "connection" at bounding box center [149, 304] width 95 height 38
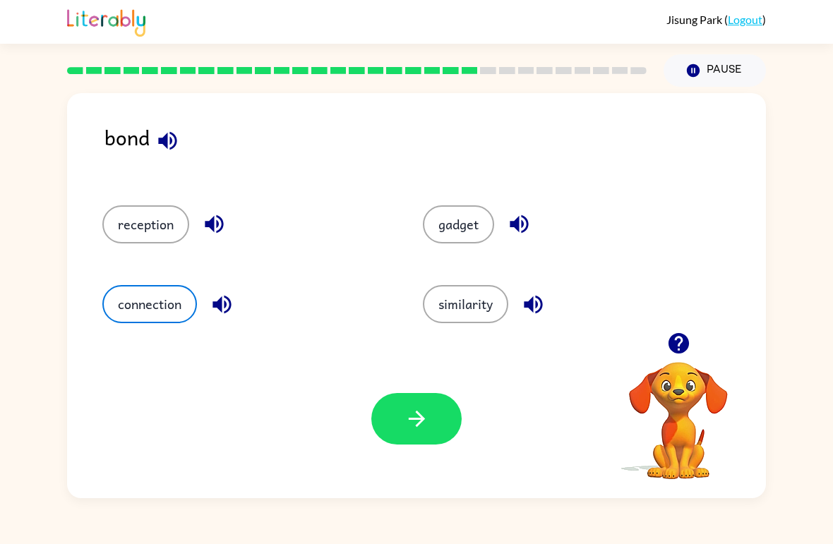
click at [399, 458] on div "Your browser must support playing .mp4 files to use Literably. Please try using…" at bounding box center [416, 418] width 699 height 159
click at [429, 416] on button "button" at bounding box center [416, 419] width 90 height 52
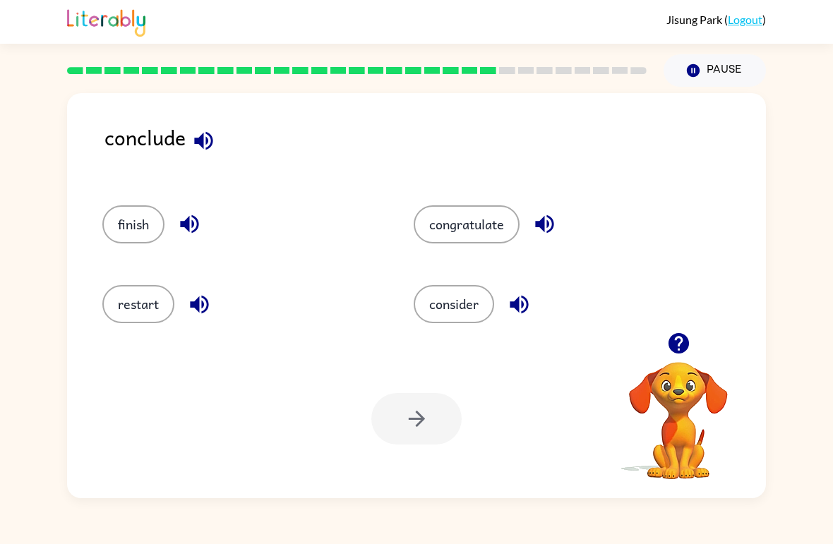
click at [137, 322] on button "restart" at bounding box center [138, 304] width 72 height 38
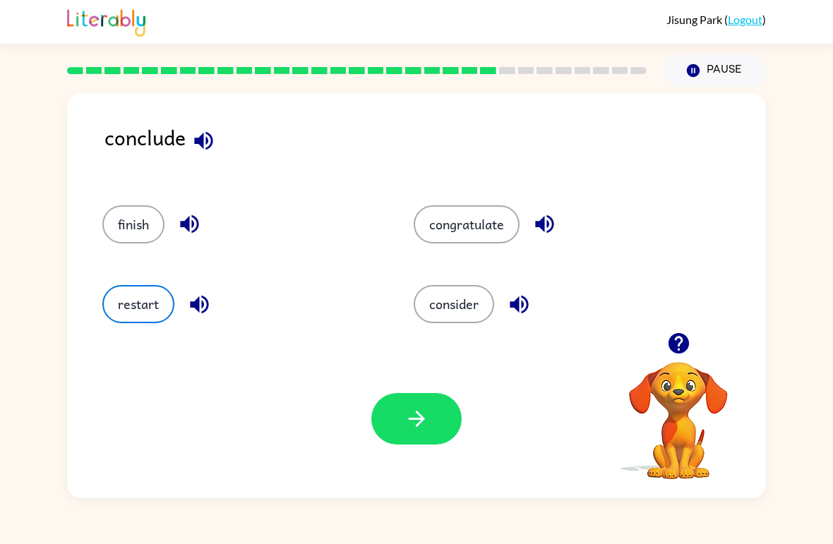
click at [431, 412] on button "button" at bounding box center [416, 419] width 90 height 52
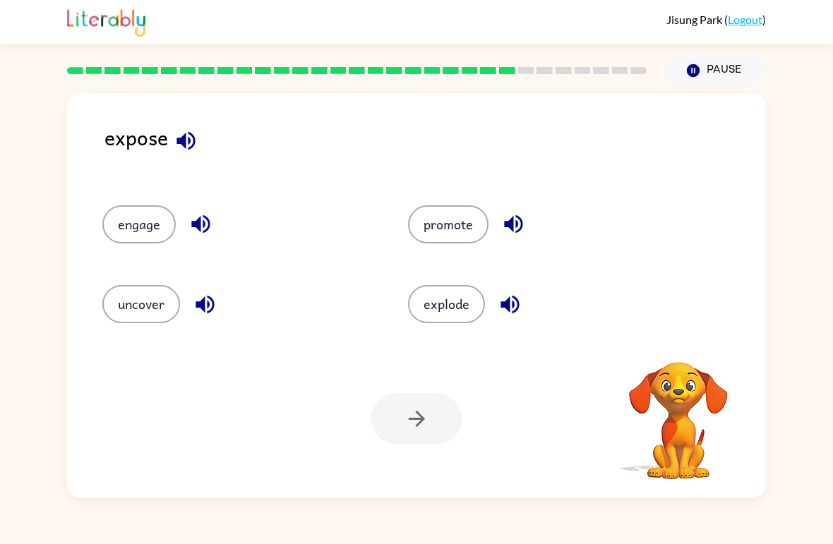
click at [126, 217] on button "engage" at bounding box center [138, 224] width 73 height 38
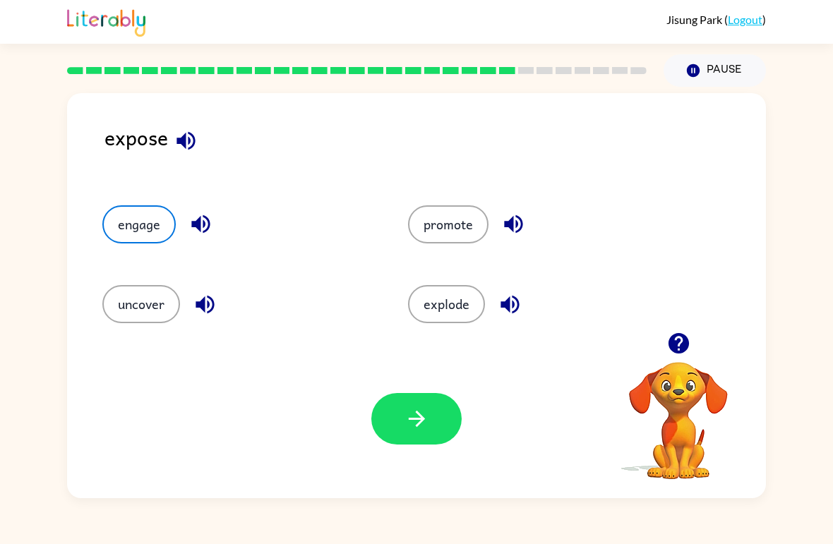
click at [421, 402] on button "button" at bounding box center [416, 419] width 90 height 52
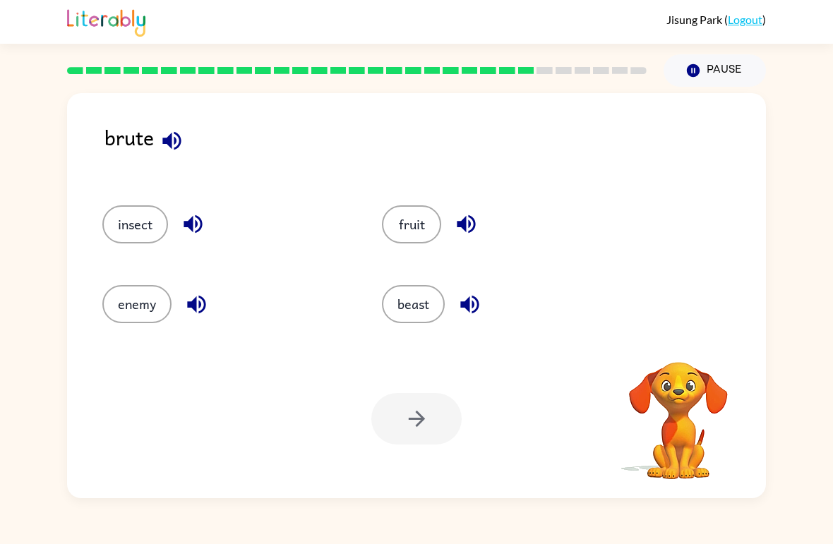
click at [416, 225] on button "fruit" at bounding box center [411, 224] width 59 height 38
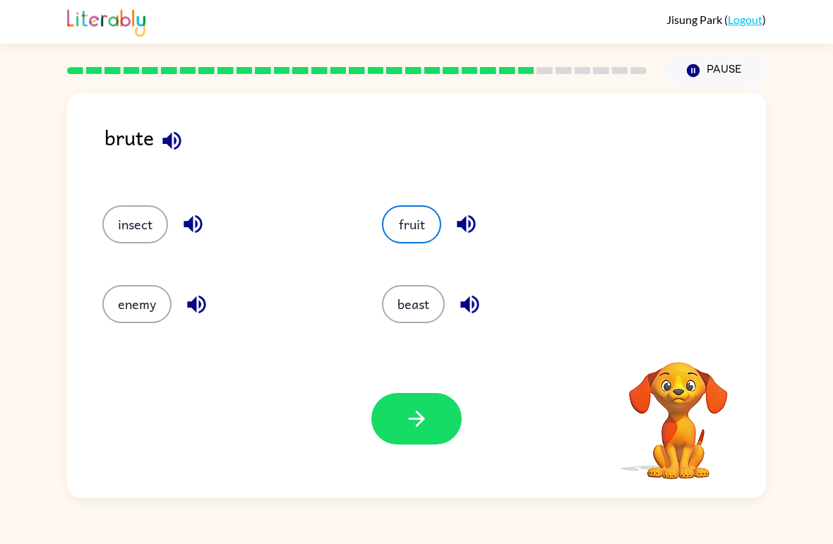
click at [419, 409] on icon "button" at bounding box center [416, 419] width 25 height 25
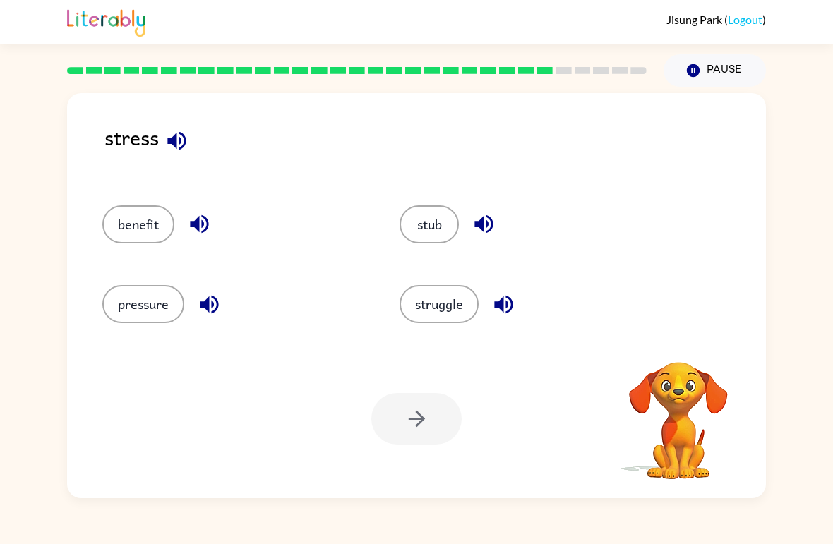
click at [132, 221] on button "benefit" at bounding box center [138, 224] width 72 height 38
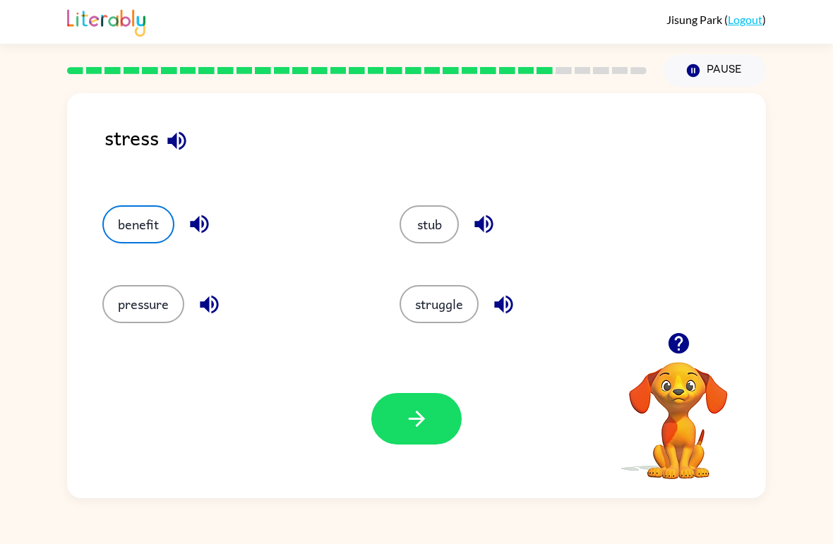
click at [407, 407] on icon "button" at bounding box center [416, 419] width 25 height 25
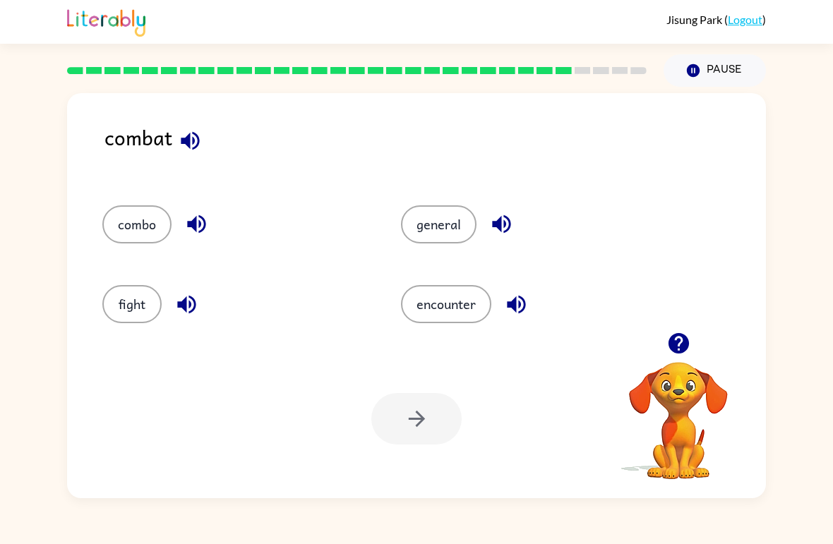
click at [121, 227] on button "combo" at bounding box center [136, 224] width 69 height 38
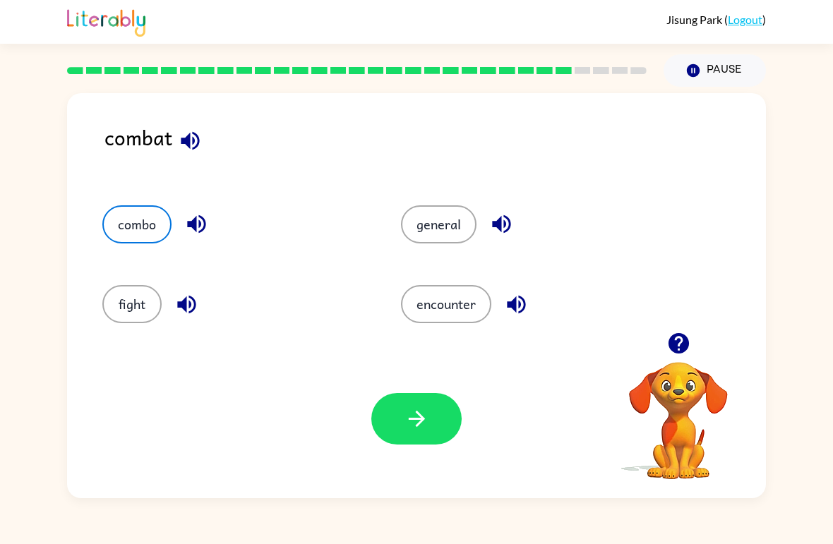
click at [404, 424] on icon "button" at bounding box center [416, 419] width 25 height 25
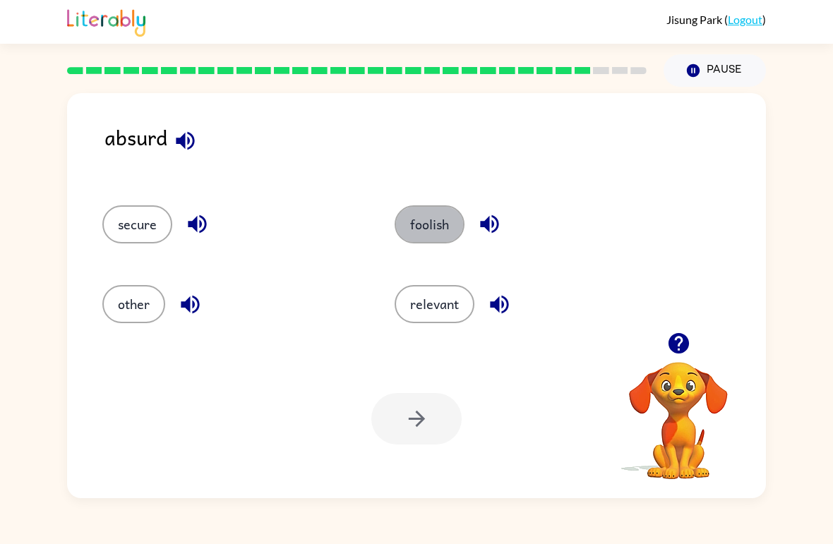
click at [429, 236] on button "foolish" at bounding box center [430, 224] width 70 height 38
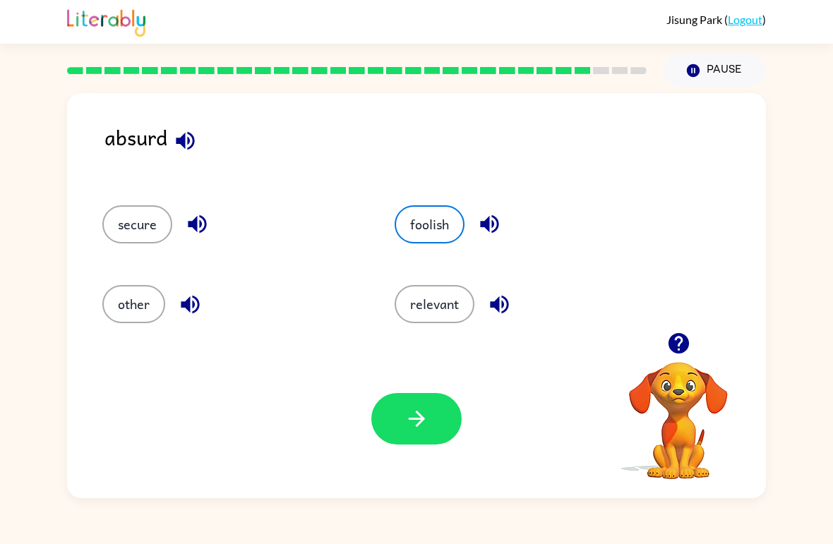
click at [406, 434] on button "button" at bounding box center [416, 419] width 90 height 52
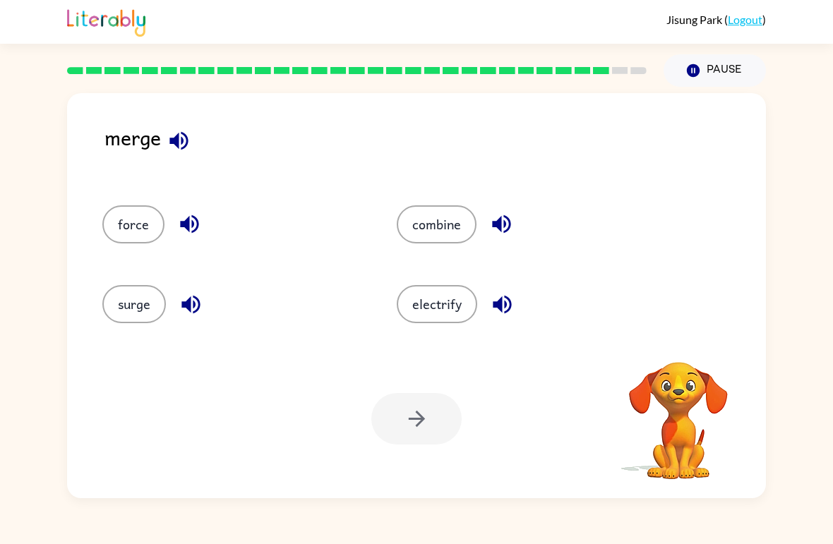
click at [121, 228] on button "force" at bounding box center [133, 224] width 62 height 38
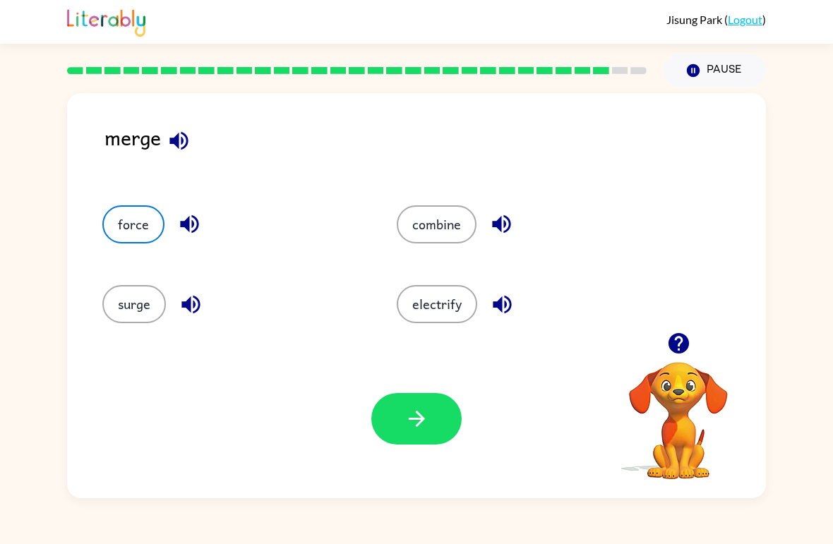
click at [421, 412] on icon "button" at bounding box center [416, 419] width 25 height 25
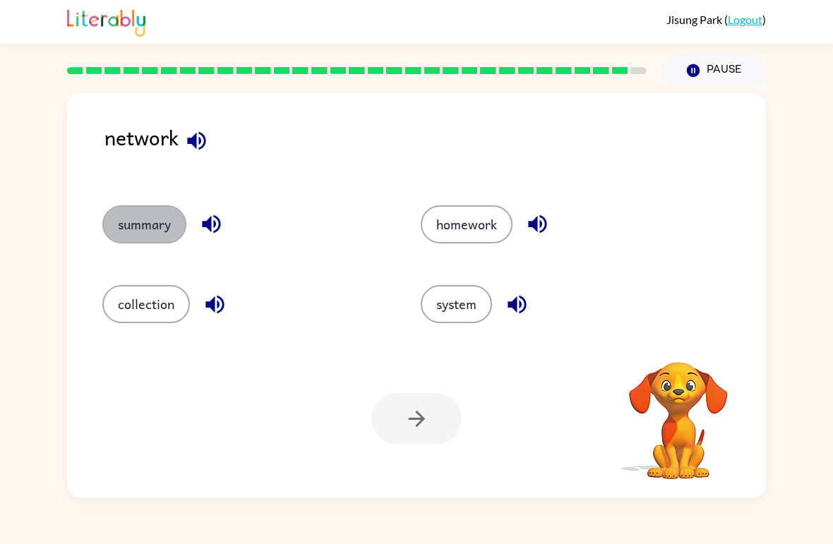
click at [133, 230] on button "summary" at bounding box center [144, 224] width 84 height 38
click at [416, 414] on icon "button" at bounding box center [416, 419] width 25 height 25
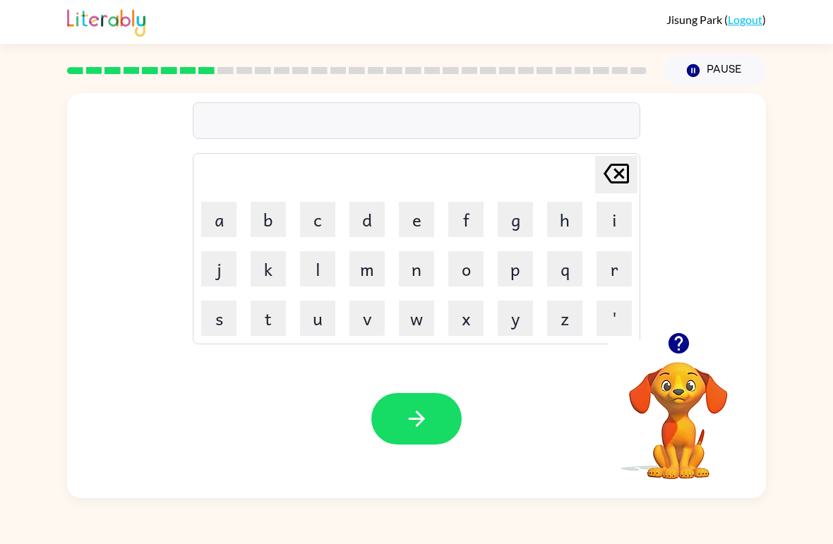
click at [509, 279] on button "p" at bounding box center [515, 268] width 35 height 35
click at [217, 216] on button "a" at bounding box center [218, 219] width 35 height 35
click at [621, 178] on icon at bounding box center [615, 174] width 25 height 20
click at [416, 224] on button "e" at bounding box center [416, 219] width 35 height 35
click at [620, 223] on button "i" at bounding box center [613, 219] width 35 height 35
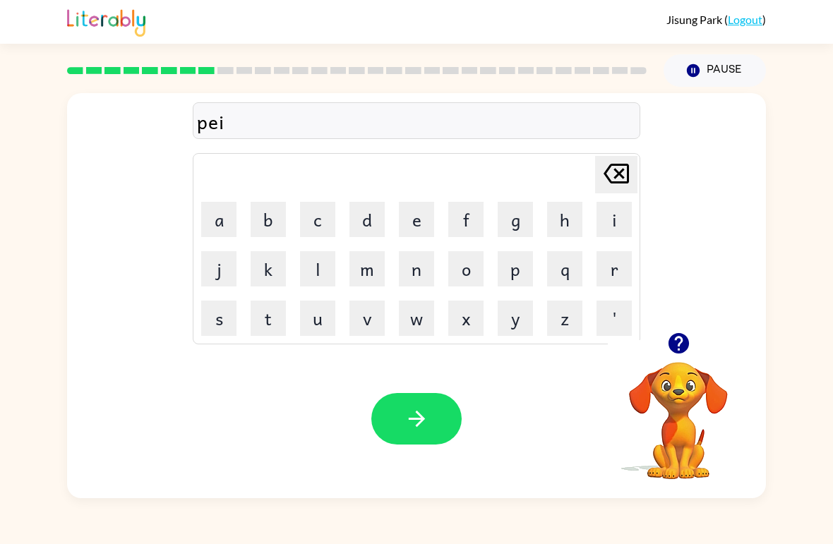
click at [618, 267] on button "r" at bounding box center [613, 268] width 35 height 35
click at [527, 217] on button "g" at bounding box center [515, 219] width 35 height 35
click at [471, 280] on button "o" at bounding box center [465, 268] width 35 height 35
click at [435, 411] on button "button" at bounding box center [416, 419] width 90 height 52
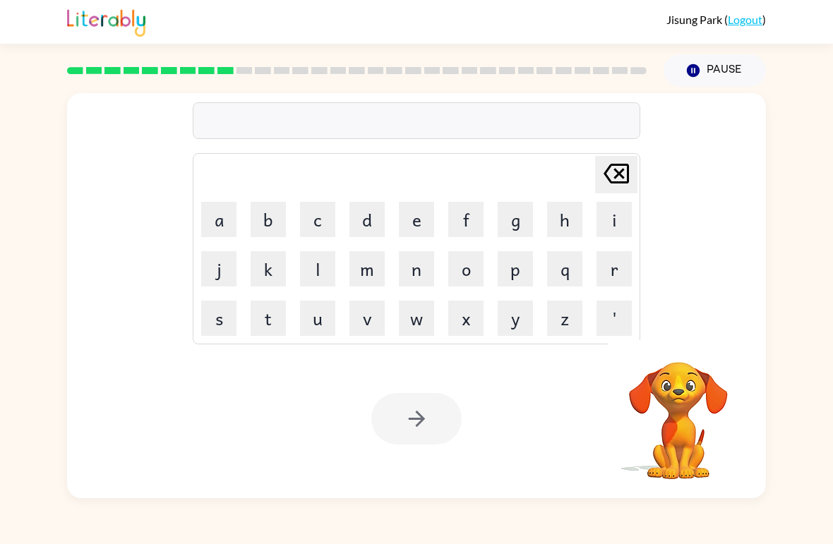
click at [423, 323] on button "w" at bounding box center [416, 318] width 35 height 35
click at [272, 275] on button "k" at bounding box center [268, 268] width 35 height 35
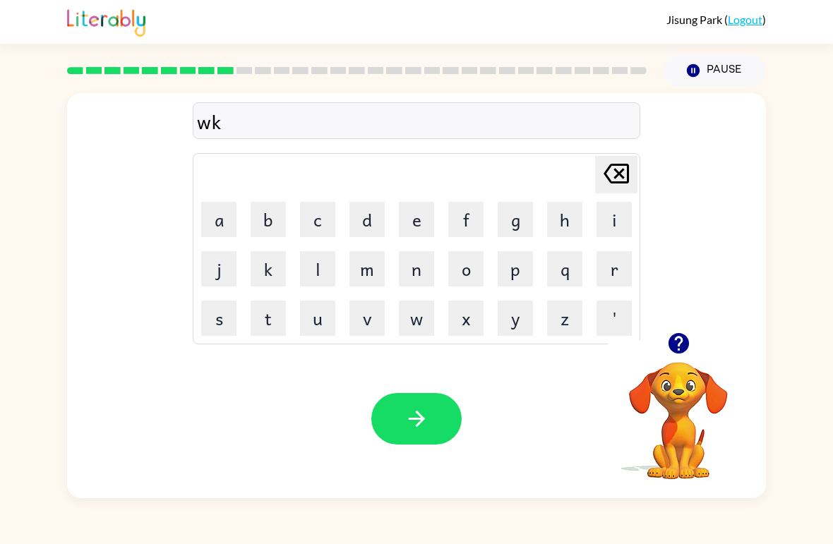
click at [324, 217] on button "c" at bounding box center [317, 219] width 35 height 35
click at [572, 217] on button "h" at bounding box center [564, 219] width 35 height 35
click at [425, 220] on button "e" at bounding box center [416, 219] width 35 height 35
click at [620, 268] on button "r" at bounding box center [613, 268] width 35 height 35
click at [428, 401] on button "button" at bounding box center [416, 419] width 90 height 52
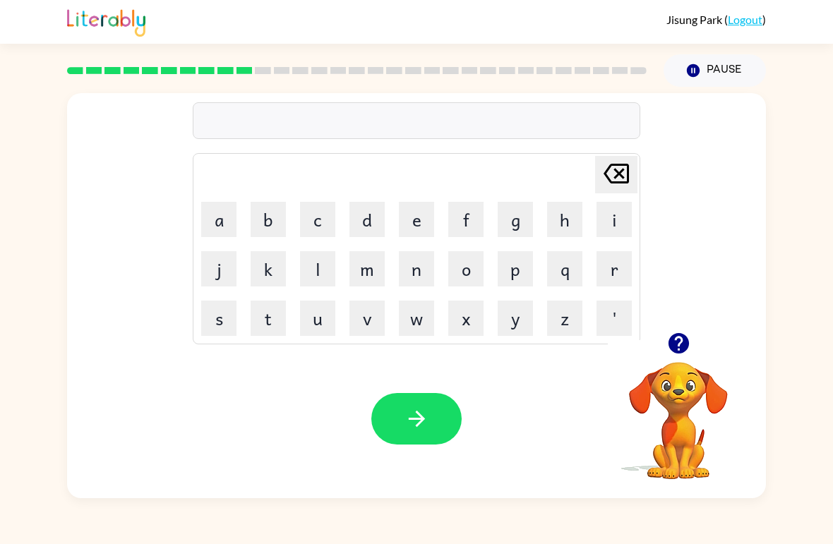
click at [471, 217] on button "f" at bounding box center [465, 219] width 35 height 35
click at [619, 269] on button "r" at bounding box center [613, 268] width 35 height 35
click at [418, 235] on button "e" at bounding box center [416, 219] width 35 height 35
click at [418, 234] on button "e" at bounding box center [416, 219] width 35 height 35
click at [219, 320] on button "s" at bounding box center [218, 318] width 35 height 35
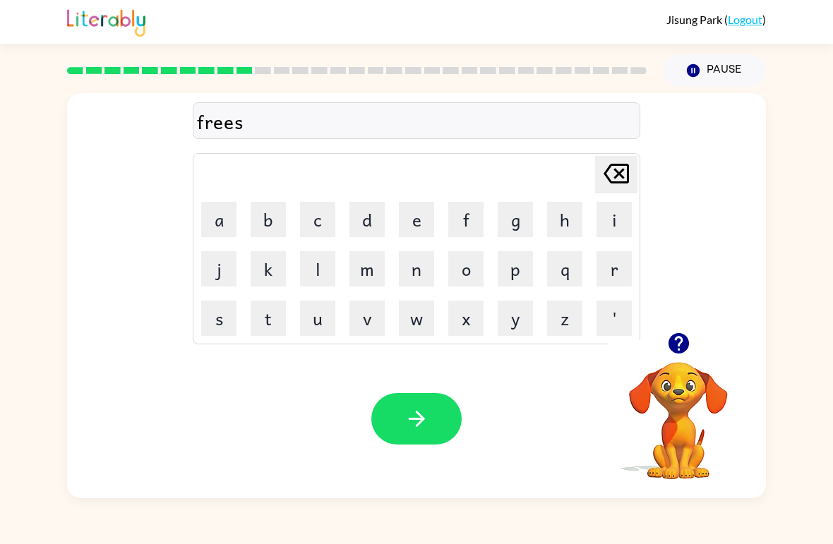
click at [574, 218] on button "h" at bounding box center [564, 219] width 35 height 35
click at [625, 176] on icon "Delete Delete last character input" at bounding box center [616, 174] width 34 height 34
click at [574, 216] on button "h" at bounding box center [564, 219] width 35 height 35
click at [469, 269] on button "o" at bounding box center [465, 268] width 35 height 35
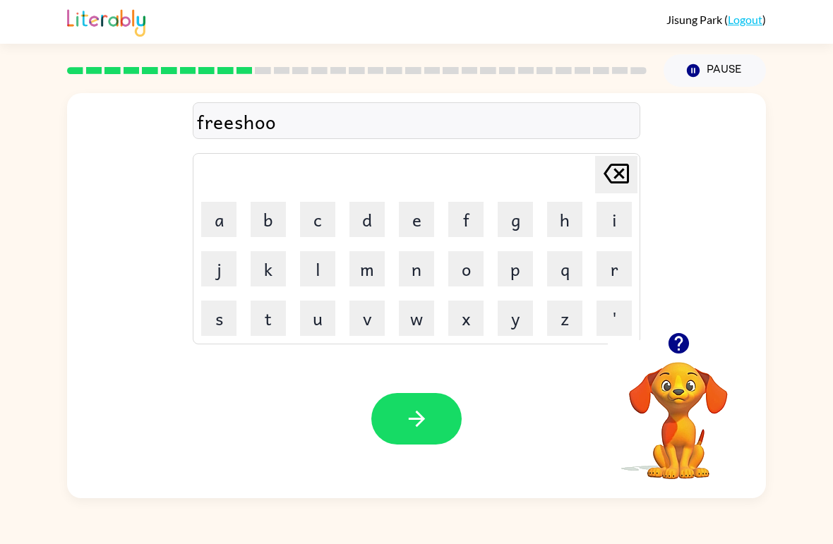
click at [318, 273] on button "l" at bounding box center [317, 268] width 35 height 35
click at [237, 119] on div "freeshool" at bounding box center [416, 122] width 439 height 30
click at [618, 178] on icon "Delete Delete last character input" at bounding box center [616, 174] width 34 height 34
click at [620, 171] on icon "Delete Delete last character input" at bounding box center [616, 174] width 34 height 34
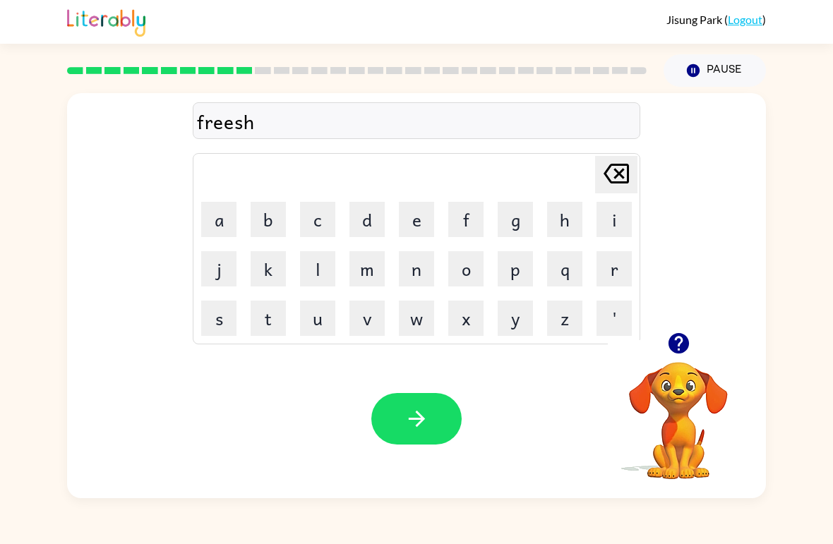
click at [620, 171] on icon "Delete Delete last character input" at bounding box center [616, 174] width 34 height 34
click at [318, 221] on button "c" at bounding box center [317, 219] width 35 height 35
click at [467, 274] on button "o" at bounding box center [465, 268] width 35 height 35
click at [467, 273] on button "o" at bounding box center [465, 268] width 35 height 35
click at [323, 264] on button "l" at bounding box center [317, 268] width 35 height 35
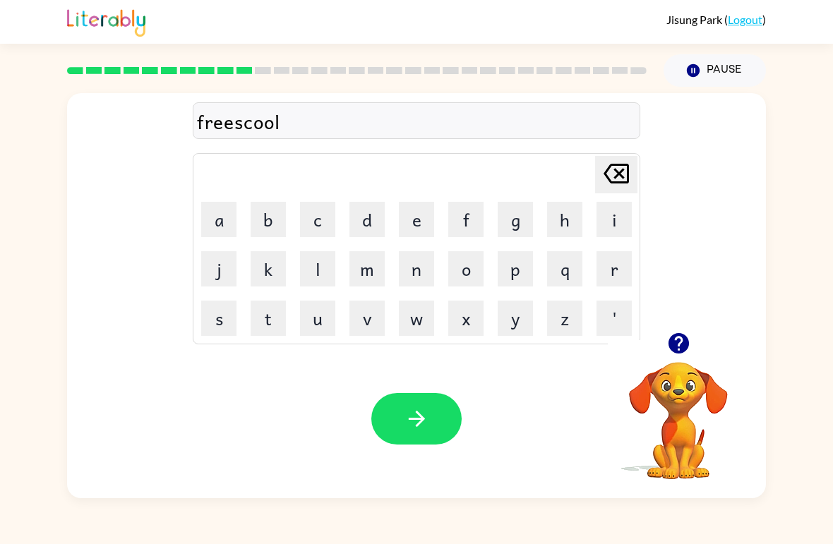
click at [610, 186] on icon "Delete Delete last character input" at bounding box center [616, 174] width 34 height 34
click at [609, 186] on icon "Delete Delete last character input" at bounding box center [616, 174] width 34 height 34
click at [624, 174] on icon "Delete Delete last character input" at bounding box center [616, 174] width 34 height 34
click at [335, 203] on button "c" at bounding box center [317, 219] width 35 height 35
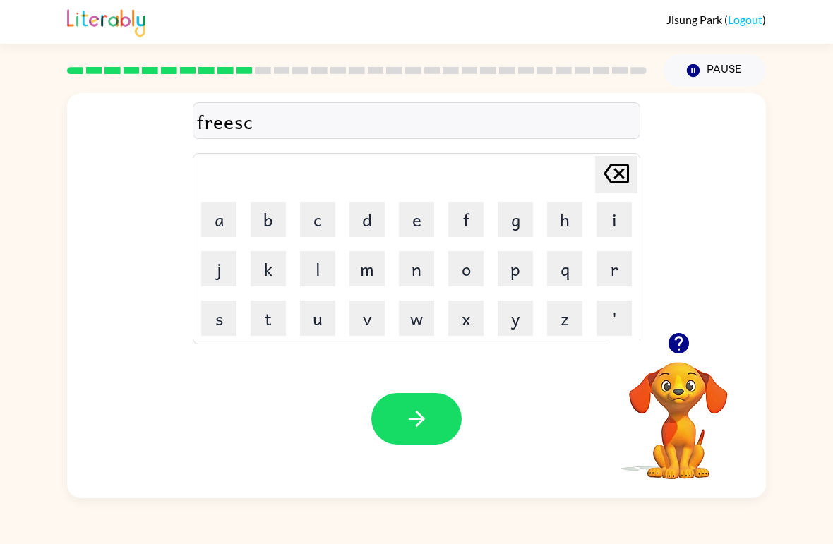
click at [565, 208] on button "h" at bounding box center [564, 219] width 35 height 35
click at [469, 264] on button "o" at bounding box center [465, 268] width 35 height 35
click at [469, 263] on button "o" at bounding box center [465, 268] width 35 height 35
click at [313, 272] on button "l" at bounding box center [317, 268] width 35 height 35
click at [422, 418] on icon "button" at bounding box center [416, 419] width 16 height 16
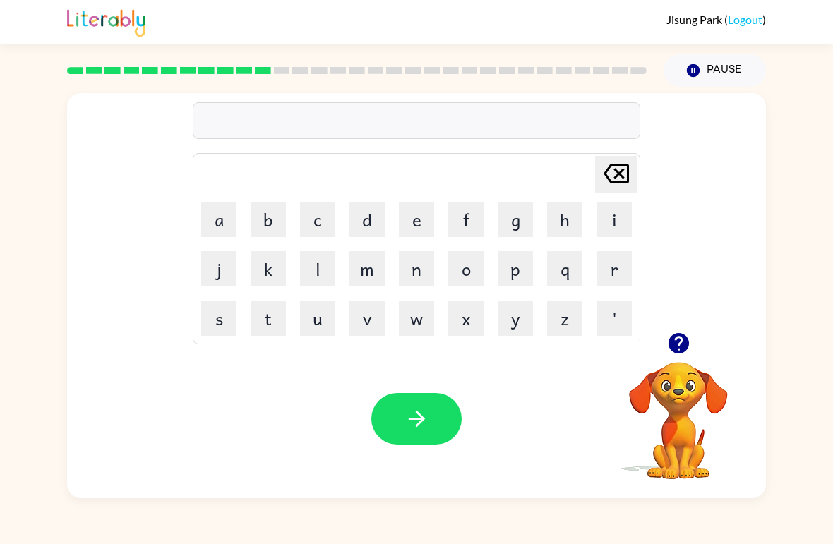
click at [314, 216] on button "c" at bounding box center [317, 219] width 35 height 35
click at [418, 199] on td "e" at bounding box center [416, 219] width 48 height 48
click at [421, 228] on button "e" at bounding box center [416, 219] width 35 height 35
click at [217, 231] on button "a" at bounding box center [218, 219] width 35 height 35
click at [612, 275] on button "r" at bounding box center [613, 268] width 35 height 35
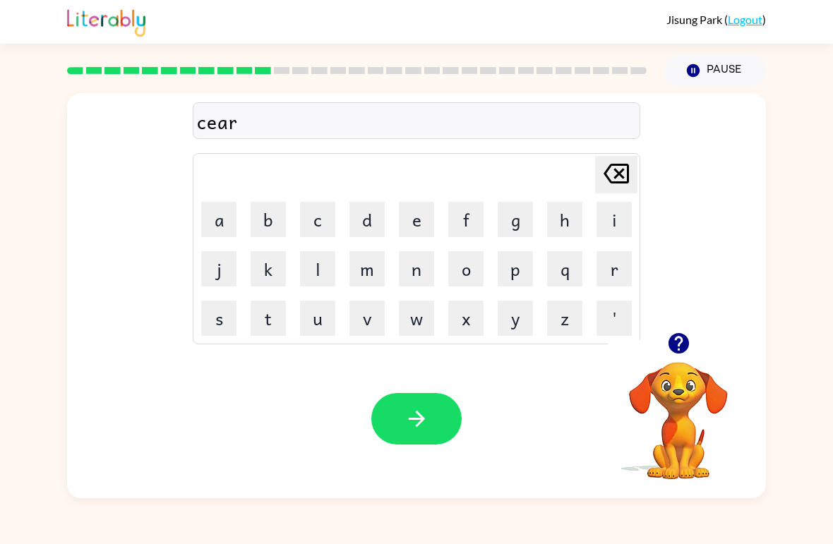
click at [413, 270] on button "n" at bounding box center [416, 268] width 35 height 35
click at [615, 179] on icon at bounding box center [615, 174] width 25 height 20
click at [370, 275] on button "m" at bounding box center [366, 268] width 35 height 35
click at [414, 407] on icon "button" at bounding box center [416, 419] width 25 height 25
click at [374, 231] on button "d" at bounding box center [366, 219] width 35 height 35
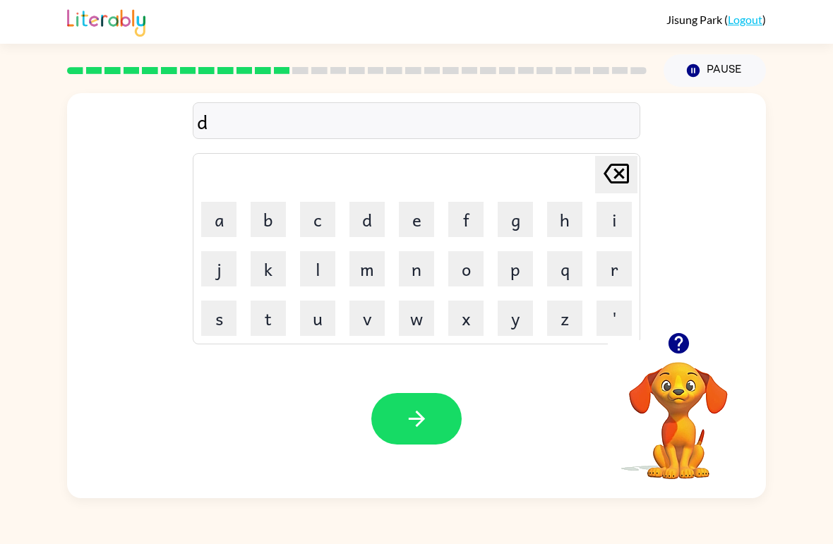
click at [621, 210] on button "i" at bounding box center [613, 219] width 35 height 35
click at [368, 224] on button "d" at bounding box center [366, 219] width 35 height 35
click at [620, 216] on button "i" at bounding box center [613, 219] width 35 height 35
click at [270, 308] on button "t" at bounding box center [268, 318] width 35 height 35
click at [422, 406] on button "button" at bounding box center [416, 419] width 90 height 52
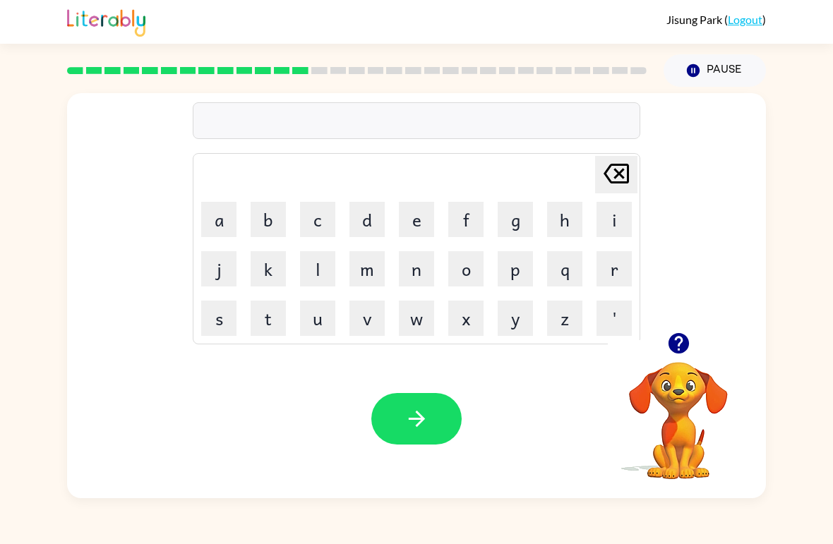
click at [522, 278] on button "p" at bounding box center [515, 268] width 35 height 35
click at [399, 211] on button "e" at bounding box center [416, 219] width 35 height 35
click at [622, 215] on button "i" at bounding box center [613, 219] width 35 height 35
click at [373, 268] on button "m" at bounding box center [366, 268] width 35 height 35
click at [218, 217] on button "a" at bounding box center [218, 219] width 35 height 35
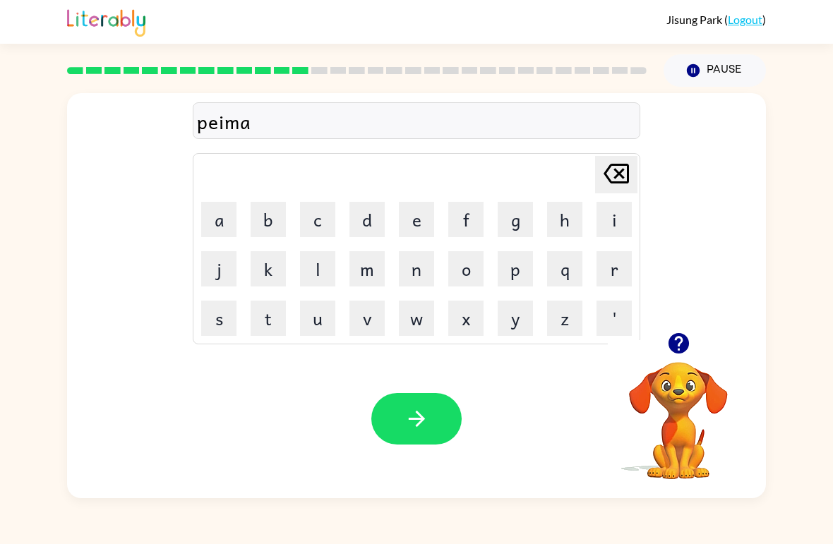
click at [409, 272] on button "n" at bounding box center [416, 268] width 35 height 35
click at [266, 325] on button "t" at bounding box center [268, 318] width 35 height 35
click at [422, 395] on button "button" at bounding box center [416, 419] width 90 height 52
click at [382, 267] on button "m" at bounding box center [366, 268] width 35 height 35
click at [224, 228] on button "a" at bounding box center [218, 219] width 35 height 35
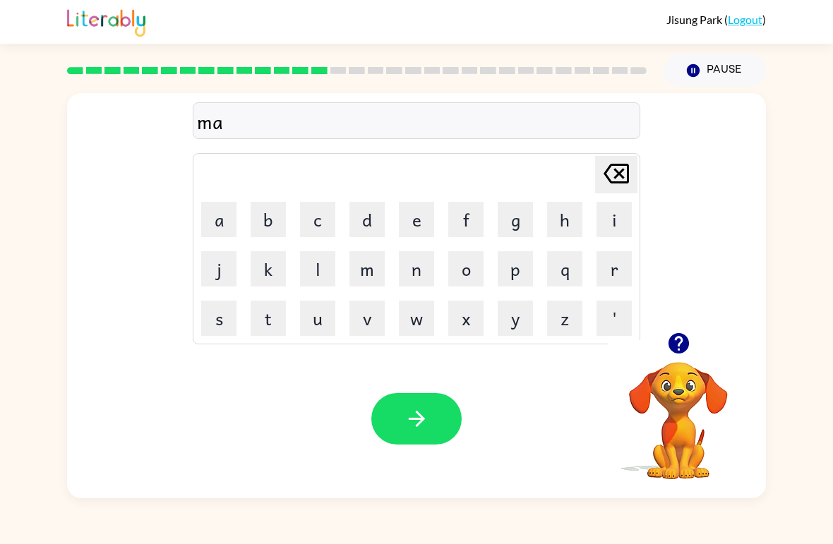
click at [625, 218] on button "i" at bounding box center [613, 219] width 35 height 35
click at [218, 279] on button "j" at bounding box center [218, 268] width 35 height 35
click at [217, 226] on button "a" at bounding box center [218, 219] width 35 height 35
click at [625, 192] on div "Delete Delete last character input" at bounding box center [616, 175] width 34 height 36
click at [419, 227] on button "e" at bounding box center [416, 219] width 35 height 35
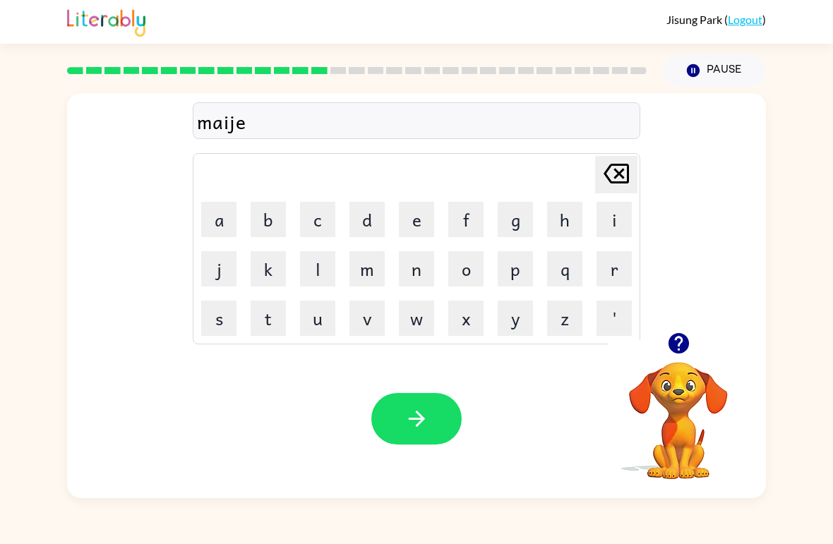
click at [616, 265] on button "r" at bounding box center [613, 268] width 35 height 35
click at [427, 408] on icon "button" at bounding box center [416, 419] width 25 height 25
click at [222, 312] on button "s" at bounding box center [218, 318] width 35 height 35
click at [499, 265] on button "p" at bounding box center [515, 268] width 35 height 35
click at [217, 224] on button "a" at bounding box center [218, 219] width 35 height 35
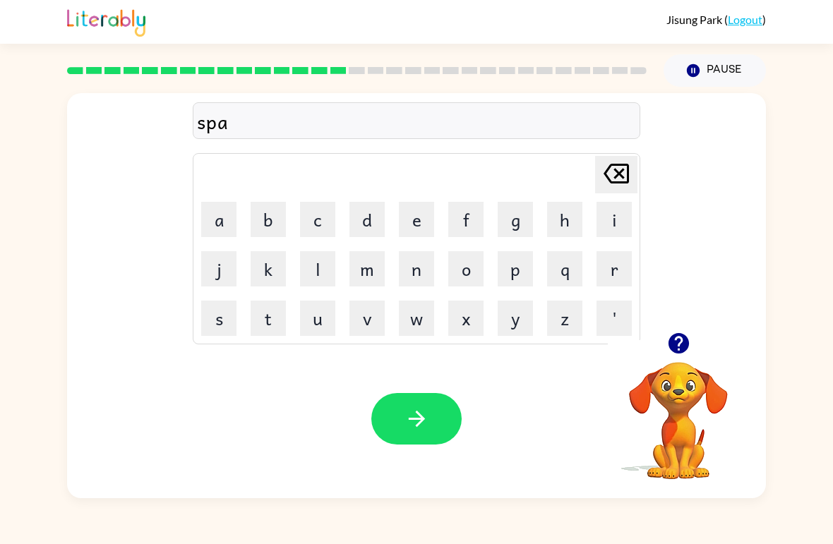
click at [615, 267] on button "r" at bounding box center [613, 268] width 35 height 35
click at [271, 257] on button "k" at bounding box center [268, 268] width 35 height 35
click at [428, 413] on icon "button" at bounding box center [416, 419] width 25 height 25
click at [517, 282] on button "p" at bounding box center [515, 268] width 35 height 35
click at [214, 211] on button "a" at bounding box center [218, 219] width 35 height 35
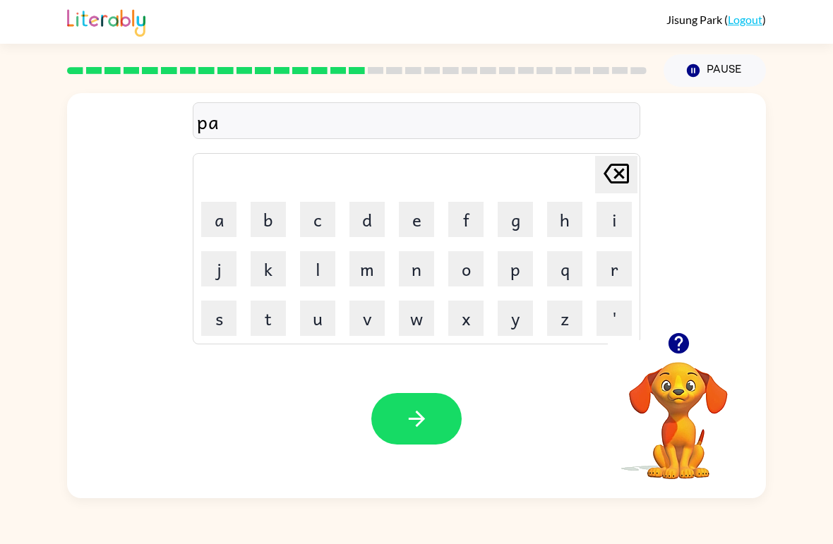
click at [308, 328] on button "u" at bounding box center [317, 318] width 35 height 35
click at [391, 399] on button "button" at bounding box center [416, 419] width 90 height 52
click at [219, 324] on button "s" at bounding box center [218, 318] width 35 height 35
click at [508, 271] on button "p" at bounding box center [515, 268] width 35 height 35
click at [423, 260] on button "n" at bounding box center [416, 268] width 35 height 35
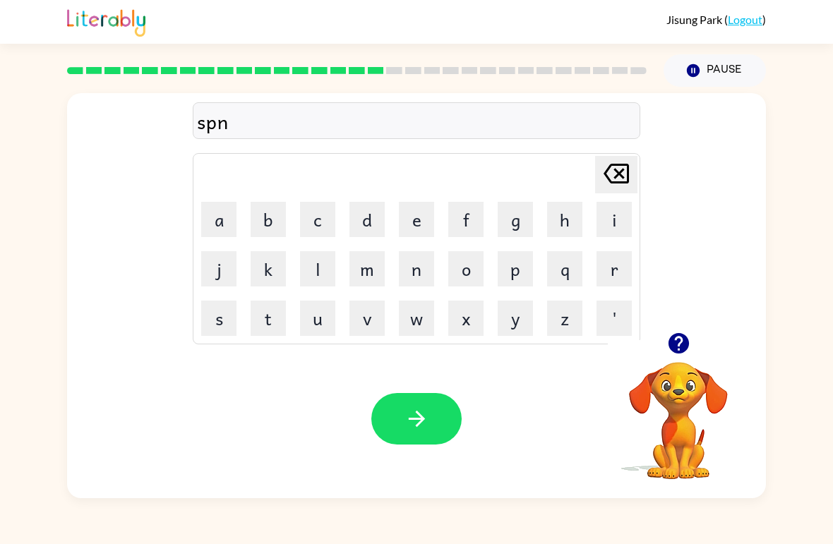
click at [622, 210] on button "i" at bounding box center [613, 219] width 35 height 35
click at [415, 265] on button "n" at bounding box center [416, 268] width 35 height 35
click at [514, 219] on button "g" at bounding box center [515, 219] width 35 height 35
click at [407, 426] on icon "button" at bounding box center [416, 419] width 25 height 25
click at [509, 226] on button "g" at bounding box center [515, 219] width 35 height 35
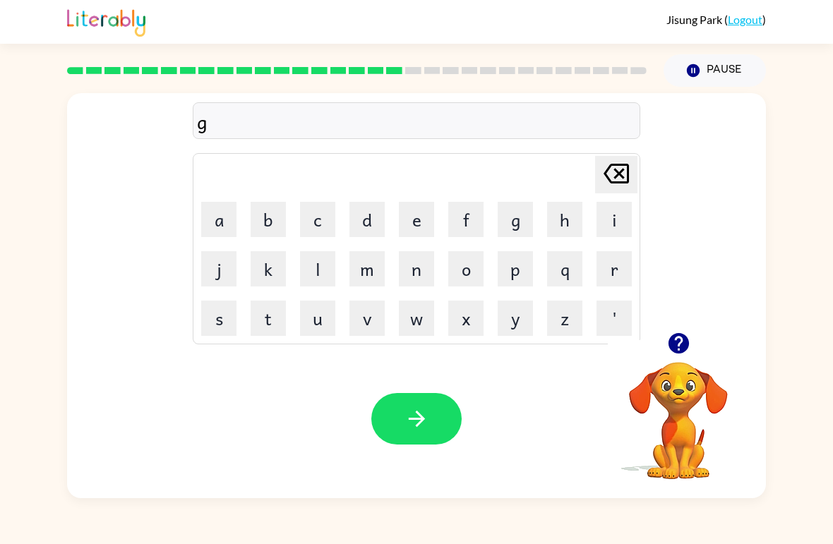
click at [323, 335] on button "u" at bounding box center [317, 318] width 35 height 35
click at [625, 182] on icon at bounding box center [615, 174] width 25 height 20
click at [615, 257] on button "r" at bounding box center [613, 268] width 35 height 35
click at [308, 320] on button "u" at bounding box center [317, 318] width 35 height 35
click at [530, 270] on button "p" at bounding box center [515, 268] width 35 height 35
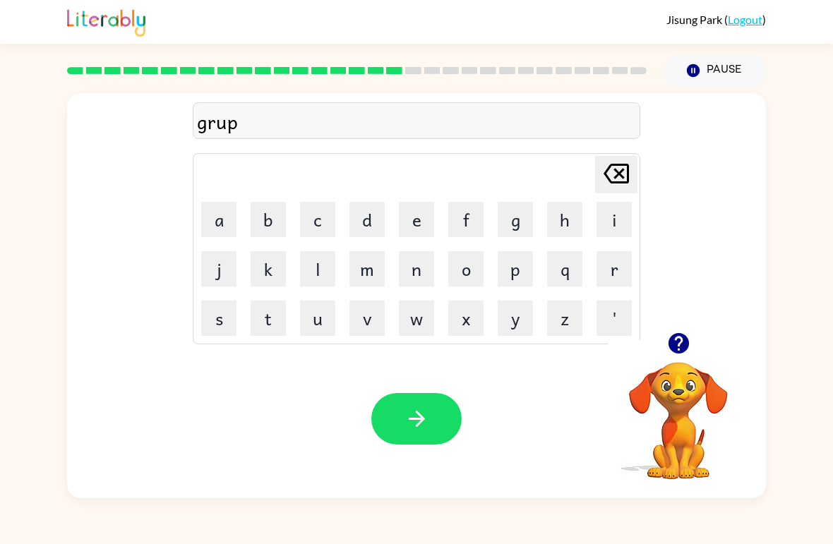
click at [682, 339] on icon "button" at bounding box center [678, 343] width 20 height 20
click at [508, 260] on button "p" at bounding box center [515, 268] width 35 height 35
click at [610, 215] on button "i" at bounding box center [613, 219] width 35 height 35
click at [205, 219] on button "a" at bounding box center [218, 219] width 35 height 35
click at [202, 332] on button "s" at bounding box center [218, 318] width 35 height 35
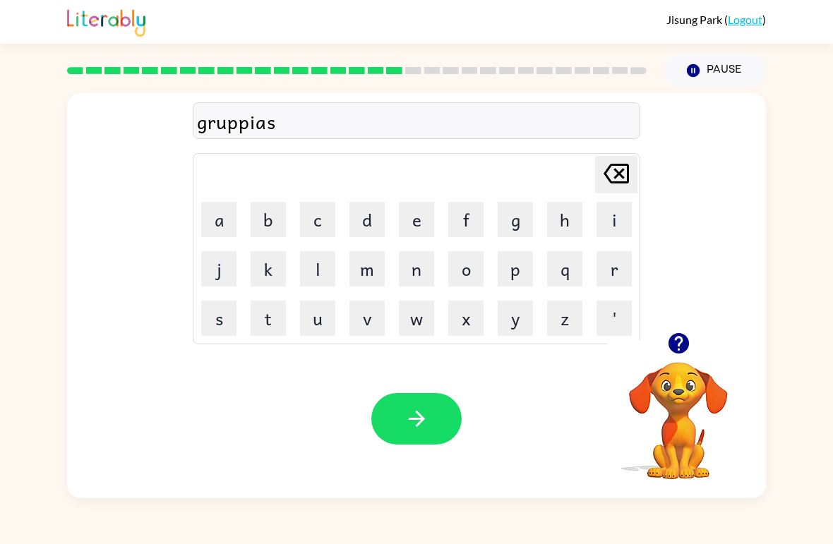
click at [265, 318] on button "t" at bounding box center [268, 318] width 35 height 35
click at [401, 433] on button "button" at bounding box center [416, 419] width 90 height 52
click at [621, 217] on button "i" at bounding box center [613, 219] width 35 height 35
click at [409, 278] on button "n" at bounding box center [416, 268] width 35 height 35
click at [565, 276] on button "q" at bounding box center [564, 268] width 35 height 35
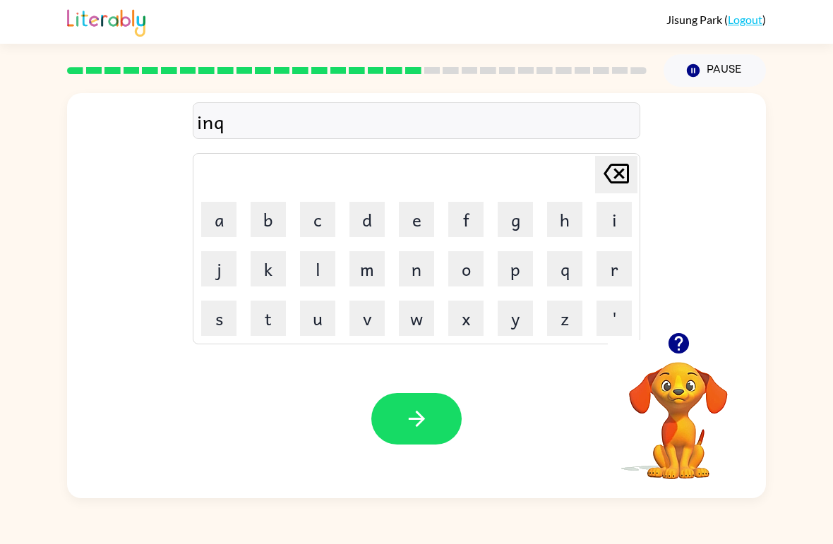
click at [612, 268] on button "r" at bounding box center [613, 268] width 35 height 35
click at [273, 217] on button "b" at bounding box center [268, 219] width 35 height 35
click at [409, 207] on button "e" at bounding box center [416, 219] width 35 height 35
click at [613, 275] on button "r" at bounding box center [613, 268] width 35 height 35
click at [435, 424] on button "button" at bounding box center [416, 419] width 90 height 52
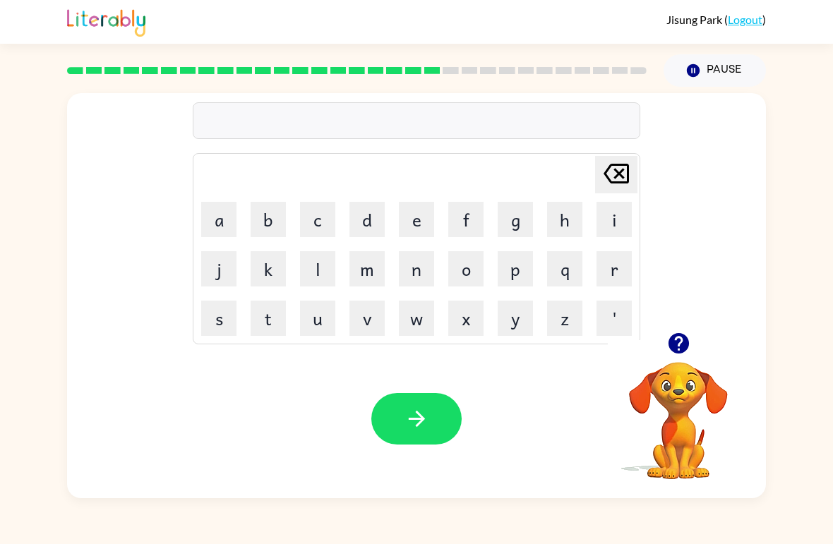
click at [615, 257] on button "r" at bounding box center [613, 268] width 35 height 35
click at [414, 206] on button "e" at bounding box center [416, 219] width 35 height 35
click at [230, 321] on button "s" at bounding box center [218, 318] width 35 height 35
click at [412, 236] on button "e" at bounding box center [416, 219] width 35 height 35
click at [416, 259] on button "n" at bounding box center [416, 268] width 35 height 35
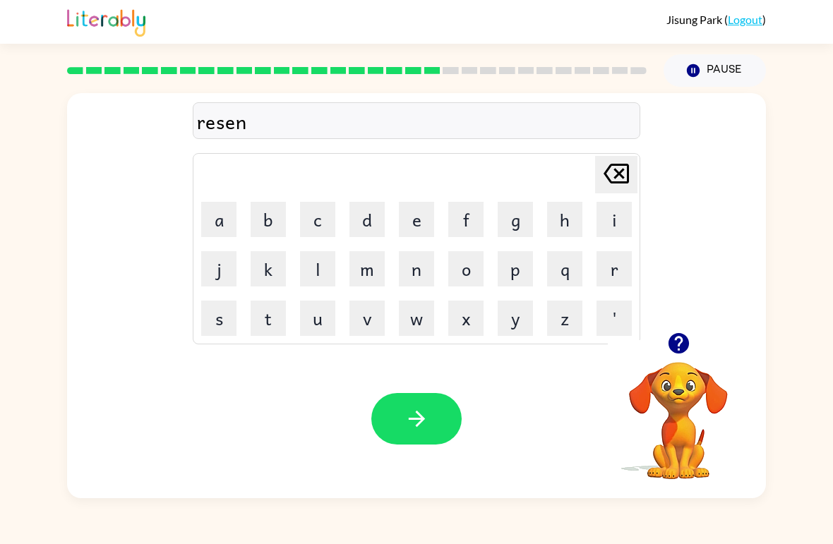
click at [432, 421] on button "button" at bounding box center [416, 419] width 90 height 52
click at [265, 320] on button "t" at bounding box center [268, 318] width 35 height 35
click at [568, 229] on button "h" at bounding box center [564, 219] width 35 height 35
click at [259, 217] on button "b" at bounding box center [268, 219] width 35 height 35
click at [419, 274] on button "n" at bounding box center [416, 268] width 35 height 35
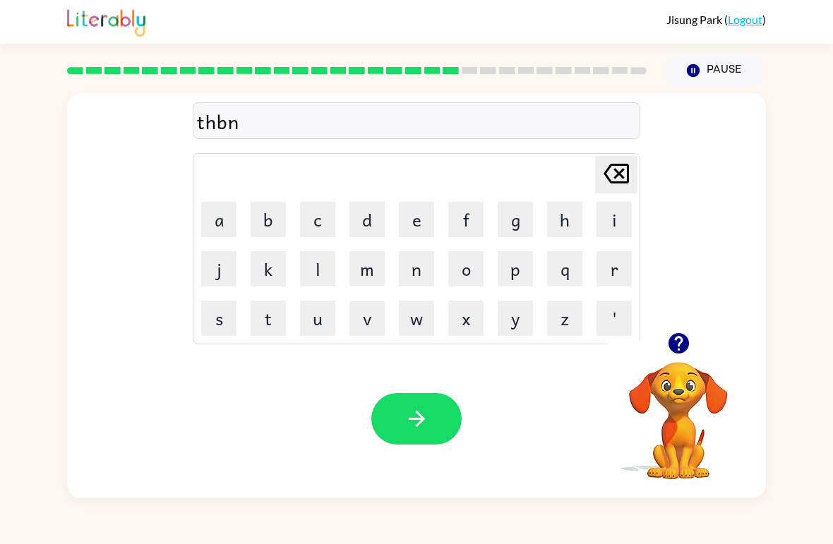
click at [610, 217] on button "i" at bounding box center [613, 219] width 35 height 35
click at [372, 219] on button "d" at bounding box center [366, 219] width 35 height 35
click at [440, 390] on div "Your browser must support playing .mp4 files to use Literably. Please try using…" at bounding box center [416, 418] width 699 height 159
click at [440, 389] on div "Your browser must support playing .mp4 files to use Literably. Please try using…" at bounding box center [416, 418] width 699 height 159
click at [452, 419] on button "button" at bounding box center [416, 419] width 90 height 52
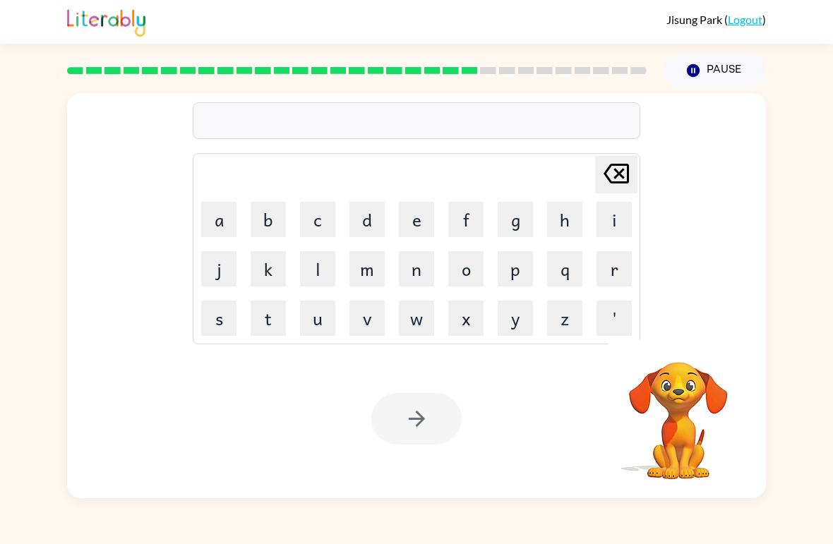
click at [215, 325] on button "s" at bounding box center [218, 318] width 35 height 35
click at [275, 332] on button "t" at bounding box center [268, 318] width 35 height 35
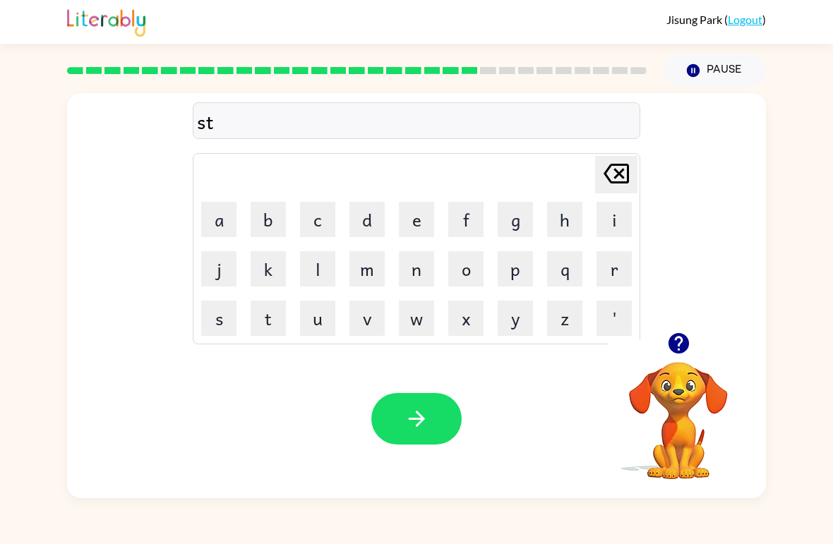
click at [621, 218] on button "i" at bounding box center [613, 219] width 35 height 35
click at [410, 276] on button "n" at bounding box center [416, 268] width 35 height 35
click at [423, 432] on button "button" at bounding box center [416, 419] width 90 height 52
click at [420, 310] on button "w" at bounding box center [416, 318] width 35 height 35
click at [433, 217] on button "e" at bounding box center [416, 219] width 35 height 35
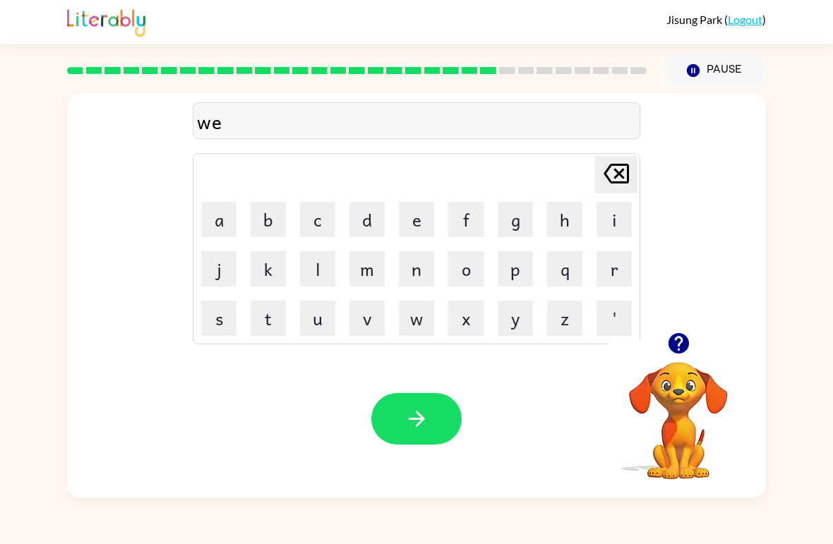
click at [622, 258] on button "r" at bounding box center [613, 268] width 35 height 35
click at [610, 220] on button "i" at bounding box center [613, 219] width 35 height 35
click at [452, 411] on button "button" at bounding box center [416, 419] width 90 height 52
click at [616, 255] on button "r" at bounding box center [613, 268] width 35 height 35
click at [613, 221] on button "i" at bounding box center [613, 219] width 35 height 35
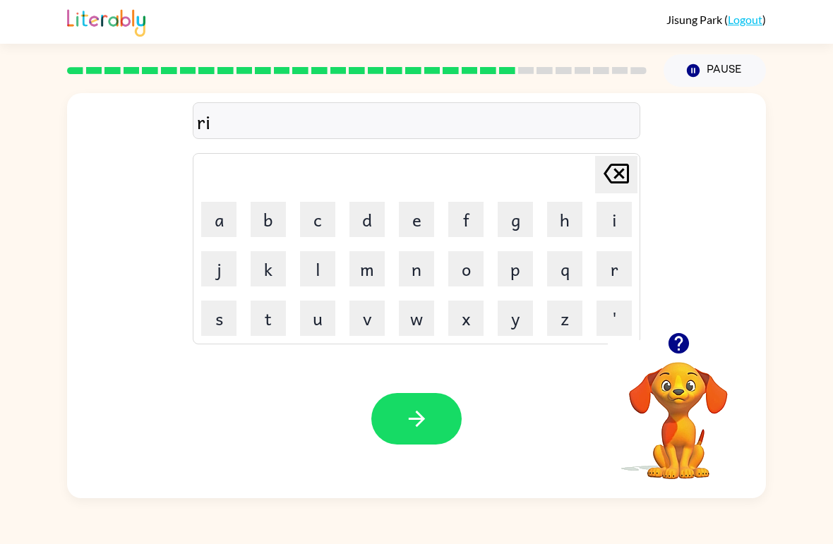
click at [321, 275] on button "l" at bounding box center [317, 268] width 35 height 35
click at [616, 262] on button "r" at bounding box center [613, 268] width 35 height 35
click at [408, 215] on button "e" at bounding box center [416, 219] width 35 height 35
click at [618, 224] on button "i" at bounding box center [613, 219] width 35 height 35
click at [673, 345] on icon "button" at bounding box center [678, 343] width 20 height 20
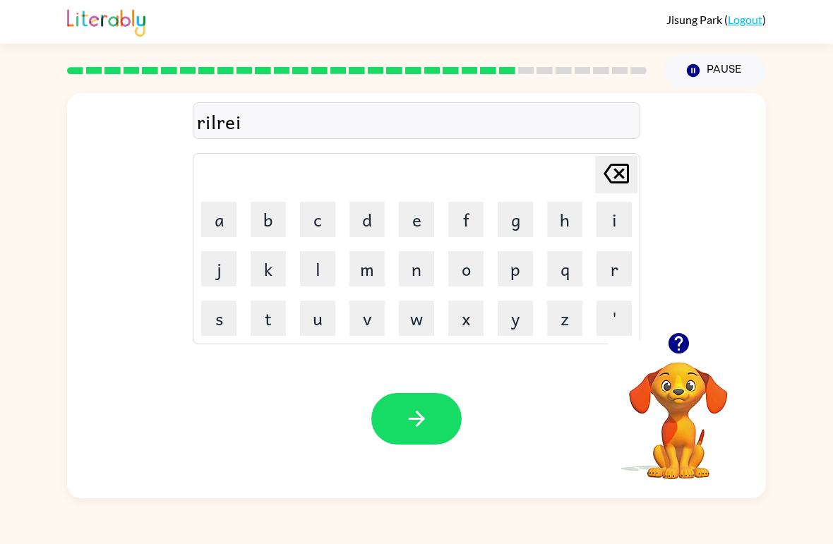
click at [649, 265] on div "rilrei Delete Delete last character input a b c d e f g h i j k l m n o p q r s…" at bounding box center [416, 212] width 699 height 239
click at [649, 264] on div "rilrei Delete Delete last character input a b c d e f g h i j k l m n o p q r s…" at bounding box center [416, 212] width 699 height 239
click at [403, 207] on button "e" at bounding box center [416, 219] width 35 height 35
click at [613, 284] on button "r" at bounding box center [613, 268] width 35 height 35
click at [438, 401] on button "button" at bounding box center [416, 419] width 90 height 52
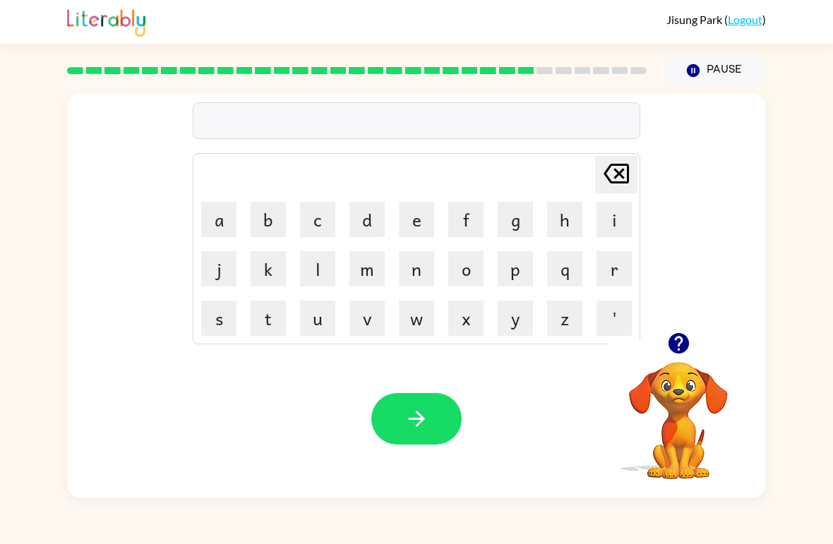
click at [328, 229] on button "c" at bounding box center [317, 219] width 35 height 35
click at [420, 215] on button "e" at bounding box center [416, 219] width 35 height 35
click at [271, 310] on button "t" at bounding box center [268, 318] width 35 height 35
click at [408, 220] on button "e" at bounding box center [416, 219] width 35 height 35
click at [405, 283] on button "n" at bounding box center [416, 268] width 35 height 35
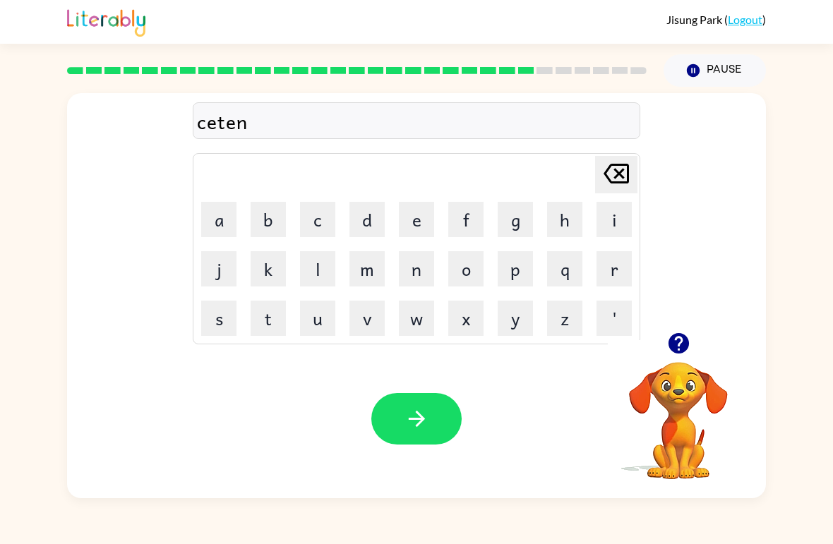
click at [443, 396] on button "button" at bounding box center [416, 419] width 90 height 52
click at [511, 263] on button "p" at bounding box center [515, 268] width 35 height 35
click at [471, 263] on button "o" at bounding box center [465, 268] width 35 height 35
click at [613, 260] on button "r" at bounding box center [613, 268] width 35 height 35
click at [368, 257] on button "m" at bounding box center [366, 268] width 35 height 35
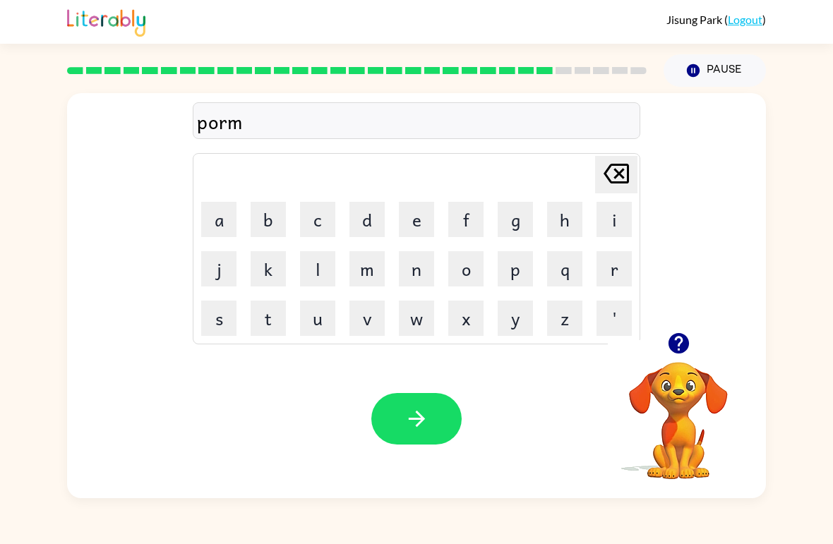
click at [210, 221] on button "a" at bounding box center [218, 219] width 35 height 35
click at [418, 274] on button "n" at bounding box center [416, 268] width 35 height 35
click at [413, 420] on icon "button" at bounding box center [416, 419] width 16 height 16
click at [207, 325] on button "s" at bounding box center [218, 318] width 35 height 35
click at [620, 270] on button "r" at bounding box center [613, 268] width 35 height 35
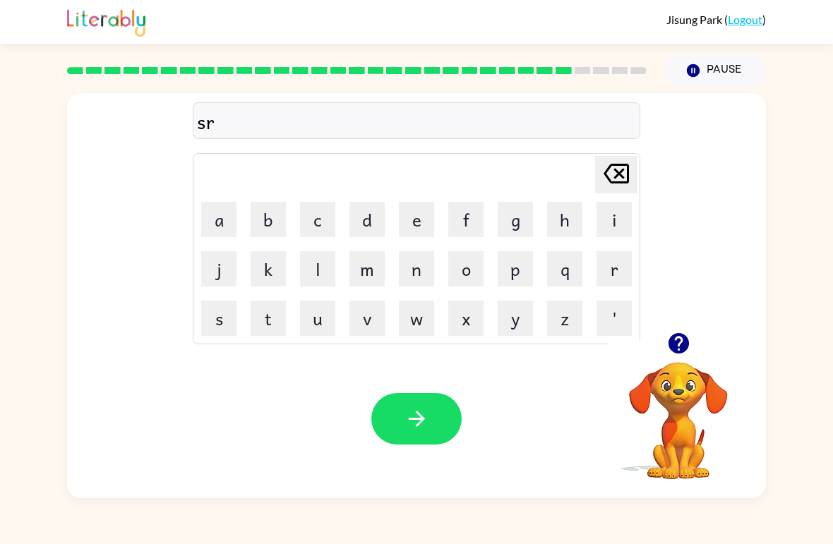
click at [316, 275] on button "l" at bounding box center [317, 268] width 35 height 35
click at [628, 221] on button "i" at bounding box center [613, 219] width 35 height 35
click at [558, 234] on button "h" at bounding box center [564, 219] width 35 height 35
click at [515, 223] on button "g" at bounding box center [515, 219] width 35 height 35
click at [272, 323] on button "t" at bounding box center [268, 318] width 35 height 35
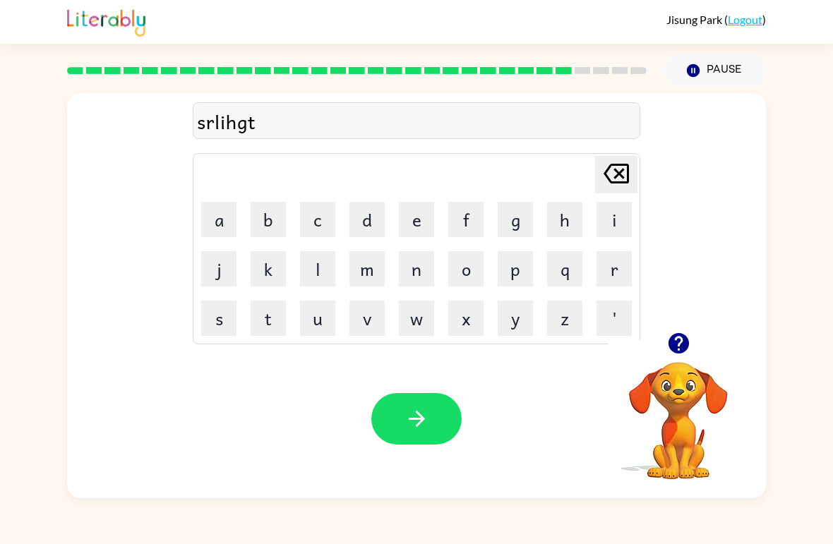
click at [405, 422] on icon "button" at bounding box center [416, 419] width 25 height 25
click at [319, 323] on button "u" at bounding box center [317, 318] width 35 height 35
click at [618, 261] on button "r" at bounding box center [613, 268] width 35 height 35
click at [270, 217] on button "b" at bounding box center [268, 219] width 35 height 35
click at [410, 216] on button "e" at bounding box center [416, 219] width 35 height 35
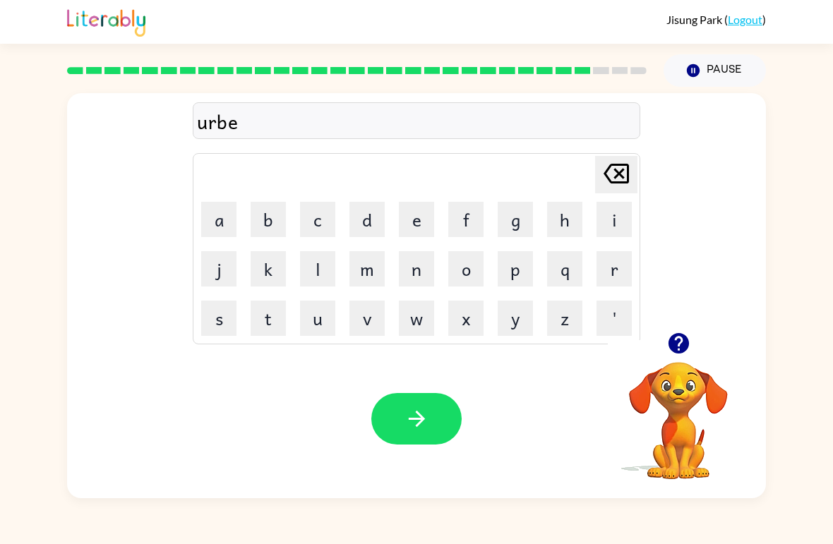
click at [607, 286] on button "r" at bounding box center [613, 268] width 35 height 35
click at [220, 311] on button "s" at bounding box center [218, 318] width 35 height 35
click at [444, 401] on button "button" at bounding box center [416, 419] width 90 height 52
click at [235, 320] on button "s" at bounding box center [218, 318] width 35 height 35
click at [267, 231] on button "b" at bounding box center [268, 219] width 35 height 35
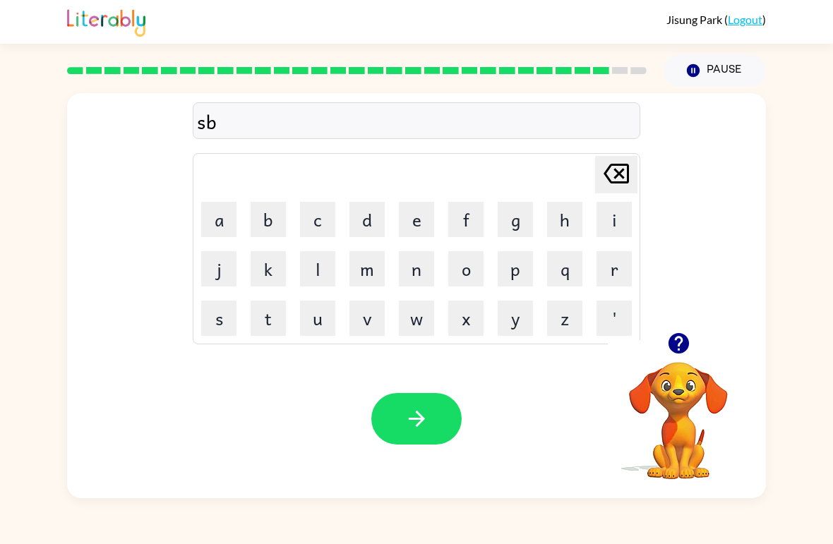
click at [432, 205] on button "e" at bounding box center [416, 219] width 35 height 35
click at [615, 279] on button "r" at bounding box center [613, 268] width 35 height 35
click at [414, 321] on button "w" at bounding box center [416, 318] width 35 height 35
click at [414, 231] on button "e" at bounding box center [416, 219] width 35 height 35
click at [613, 266] on button "r" at bounding box center [613, 268] width 35 height 35
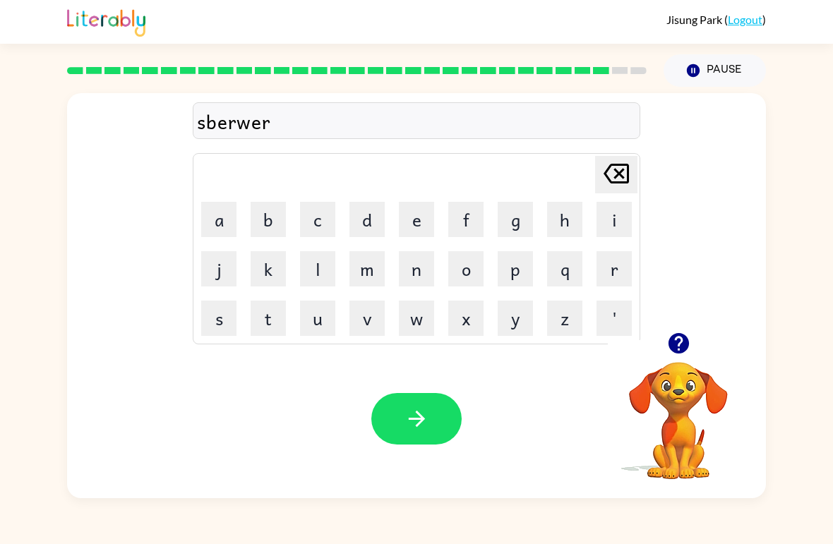
click at [431, 419] on button "button" at bounding box center [416, 419] width 90 height 52
click at [606, 222] on button "i" at bounding box center [613, 219] width 35 height 35
click at [412, 271] on button "n" at bounding box center [416, 268] width 35 height 35
click at [255, 262] on button "k" at bounding box center [268, 268] width 35 height 35
click at [224, 229] on button "a" at bounding box center [218, 219] width 35 height 35
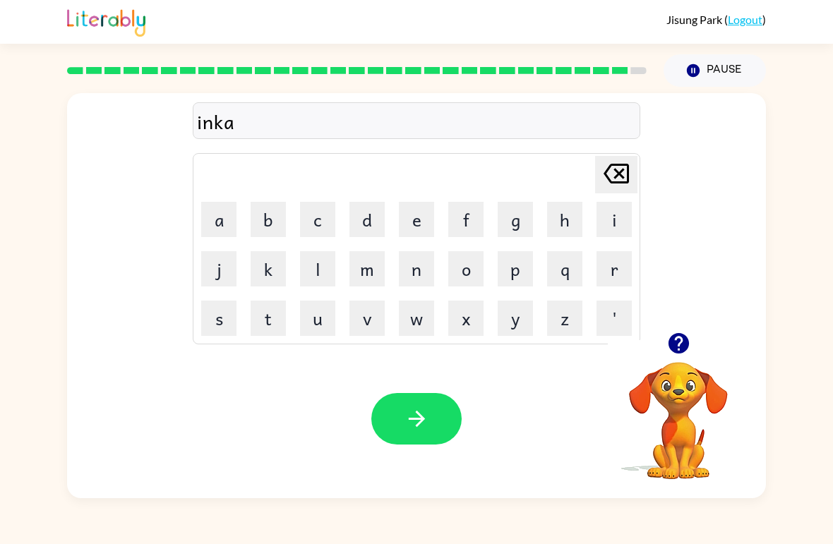
click at [323, 332] on button "u" at bounding box center [317, 318] width 35 height 35
click at [419, 267] on button "n" at bounding box center [416, 268] width 35 height 35
click at [284, 315] on button "t" at bounding box center [268, 318] width 35 height 35
click at [416, 416] on icon "button" at bounding box center [416, 419] width 25 height 25
